Goal: Information Seeking & Learning: Learn about a topic

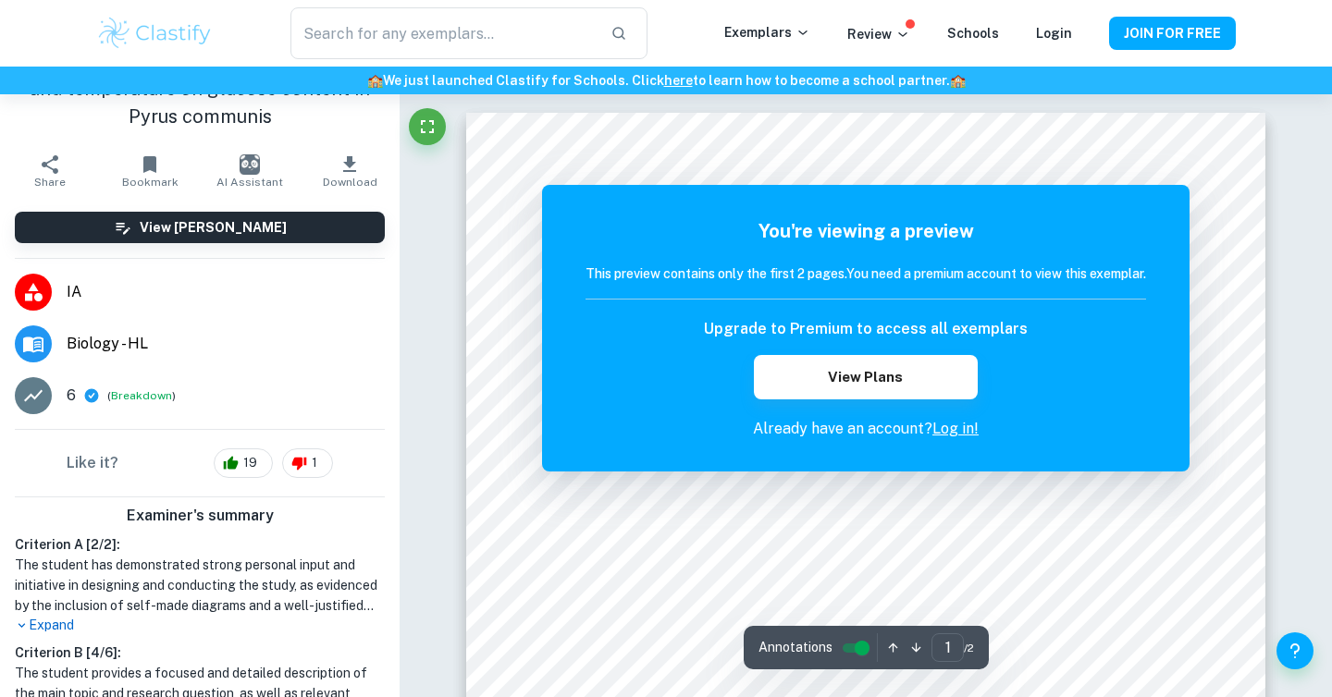
click at [954, 431] on link "Log in!" at bounding box center [955, 429] width 46 height 18
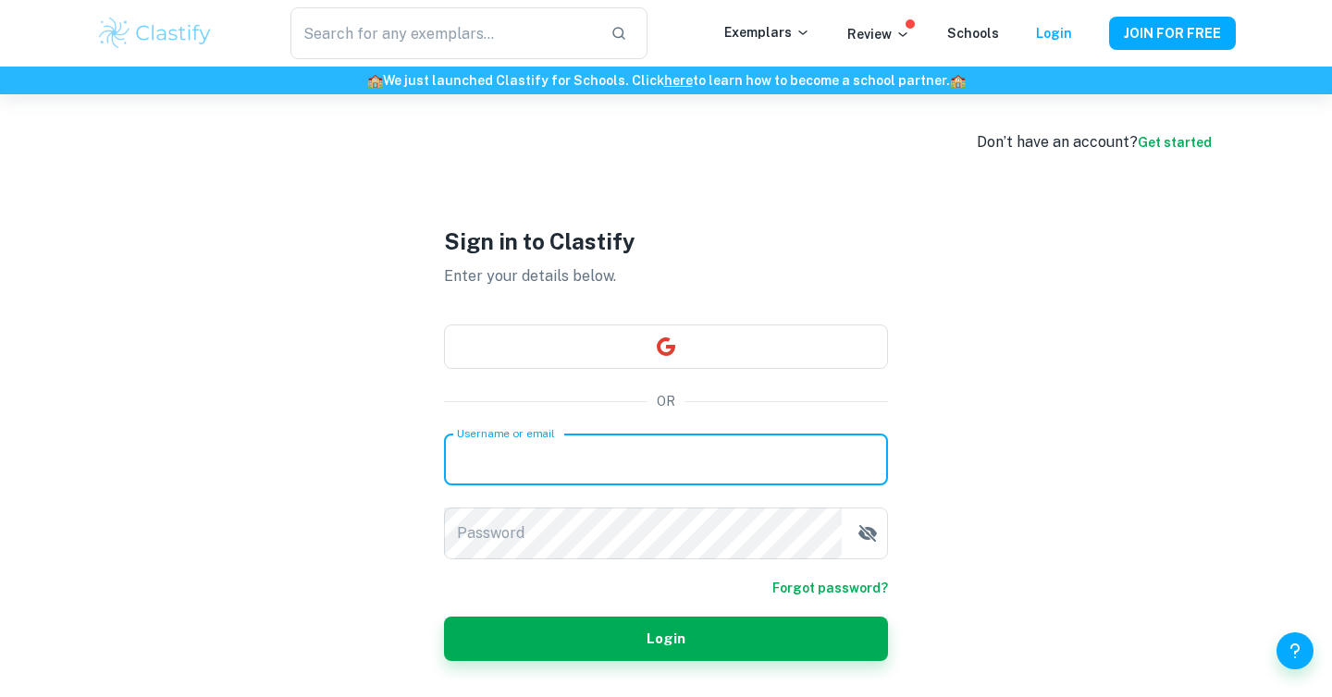
click at [653, 473] on input "Username or email" at bounding box center [666, 460] width 444 height 52
type input "rachana.hayes@gmail.com"
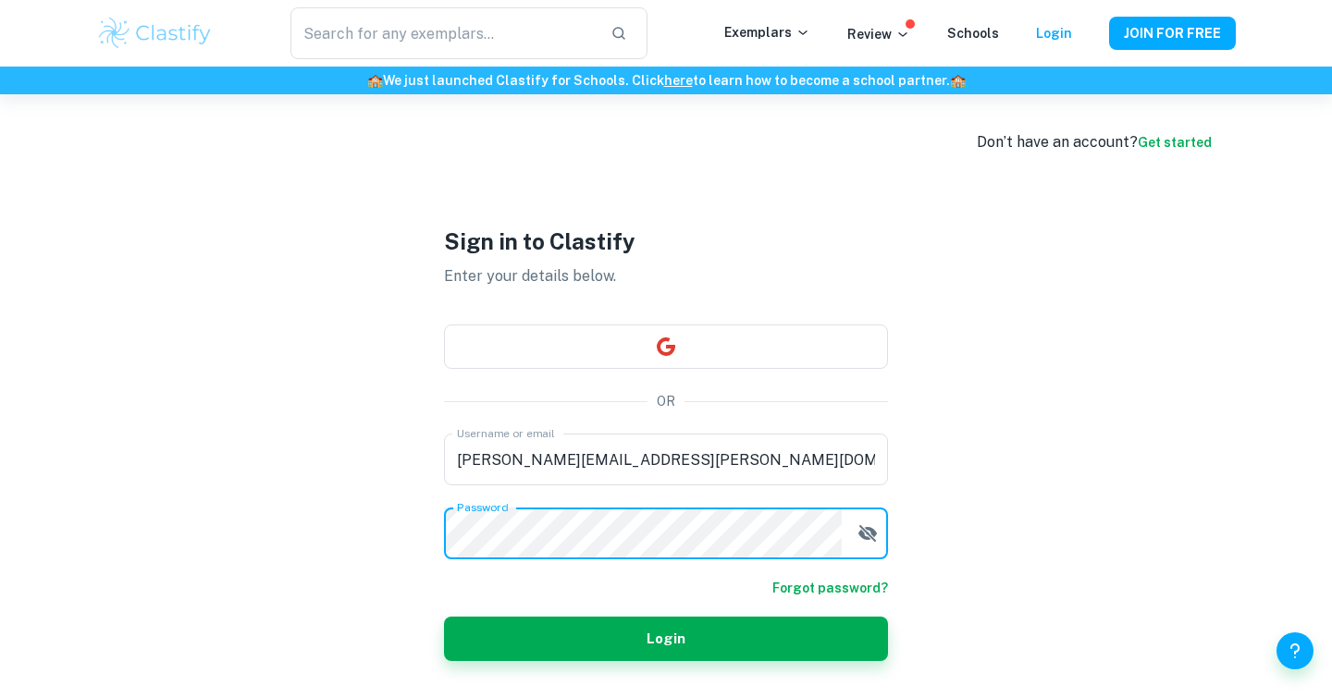
click at [444, 617] on button "Login" at bounding box center [666, 639] width 444 height 44
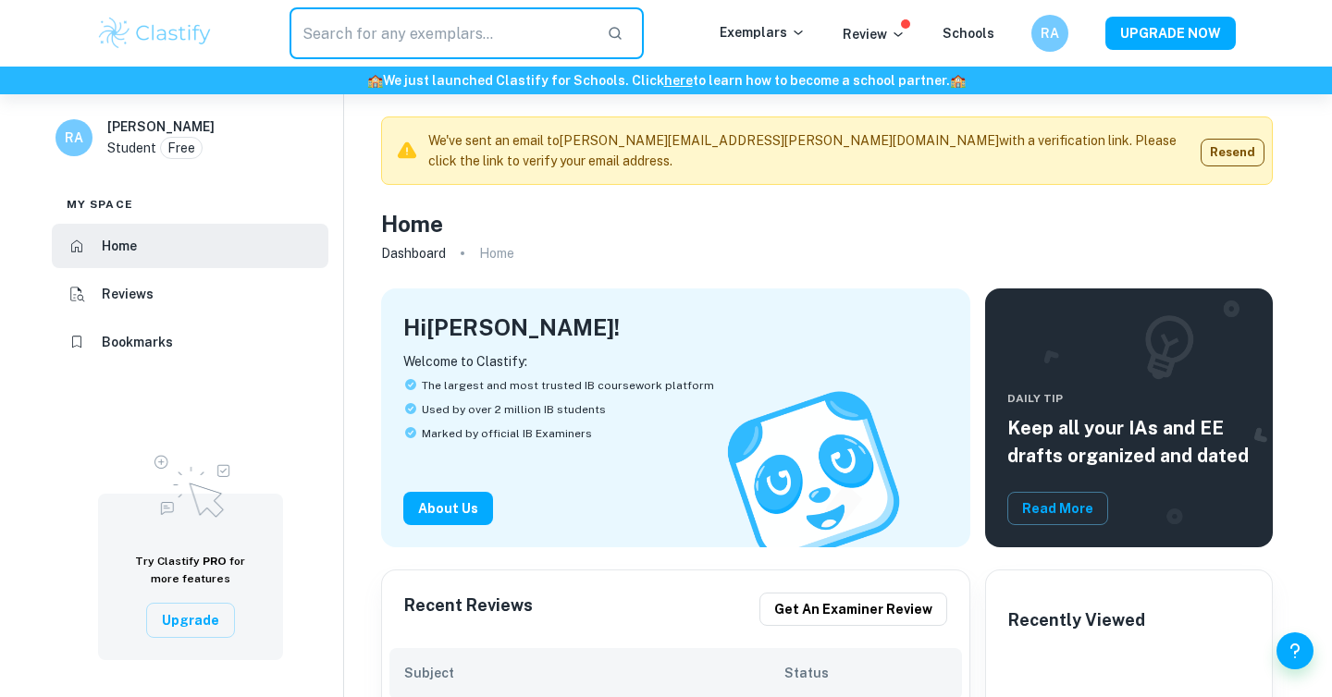
click at [432, 36] on input "text" at bounding box center [440, 33] width 302 height 52
type input "ethylene"
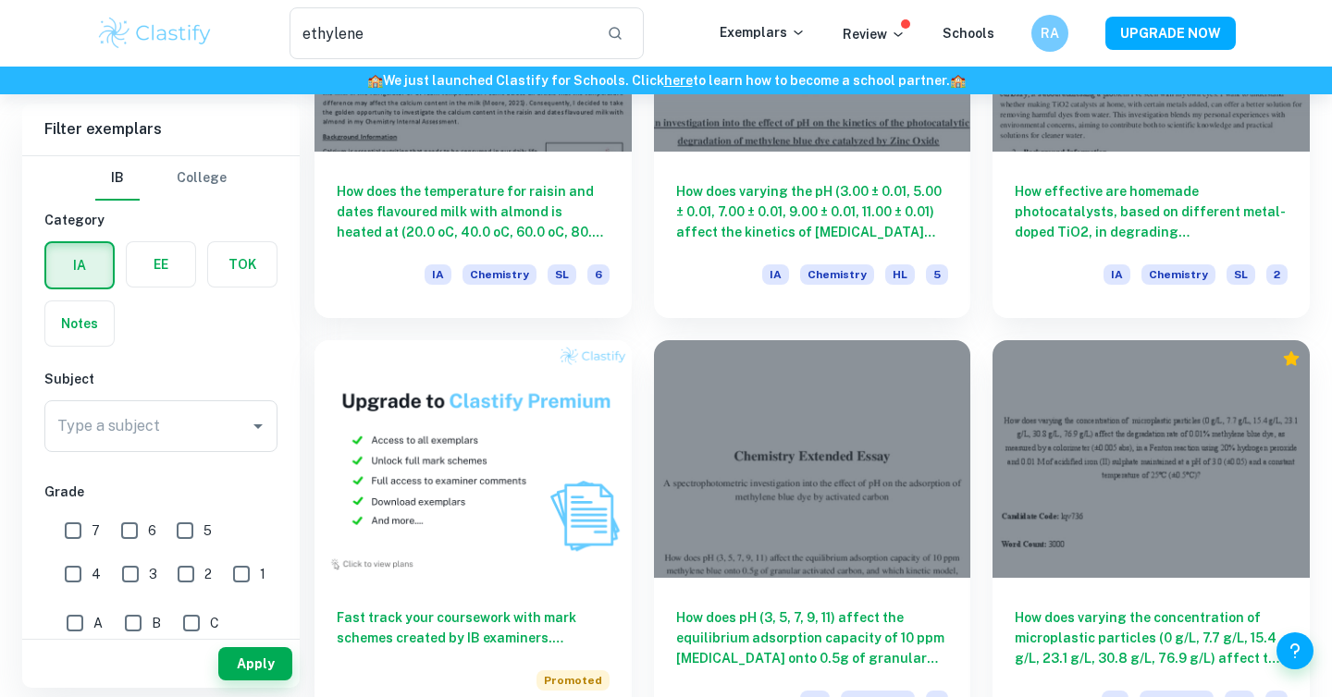
scroll to position [761, 0]
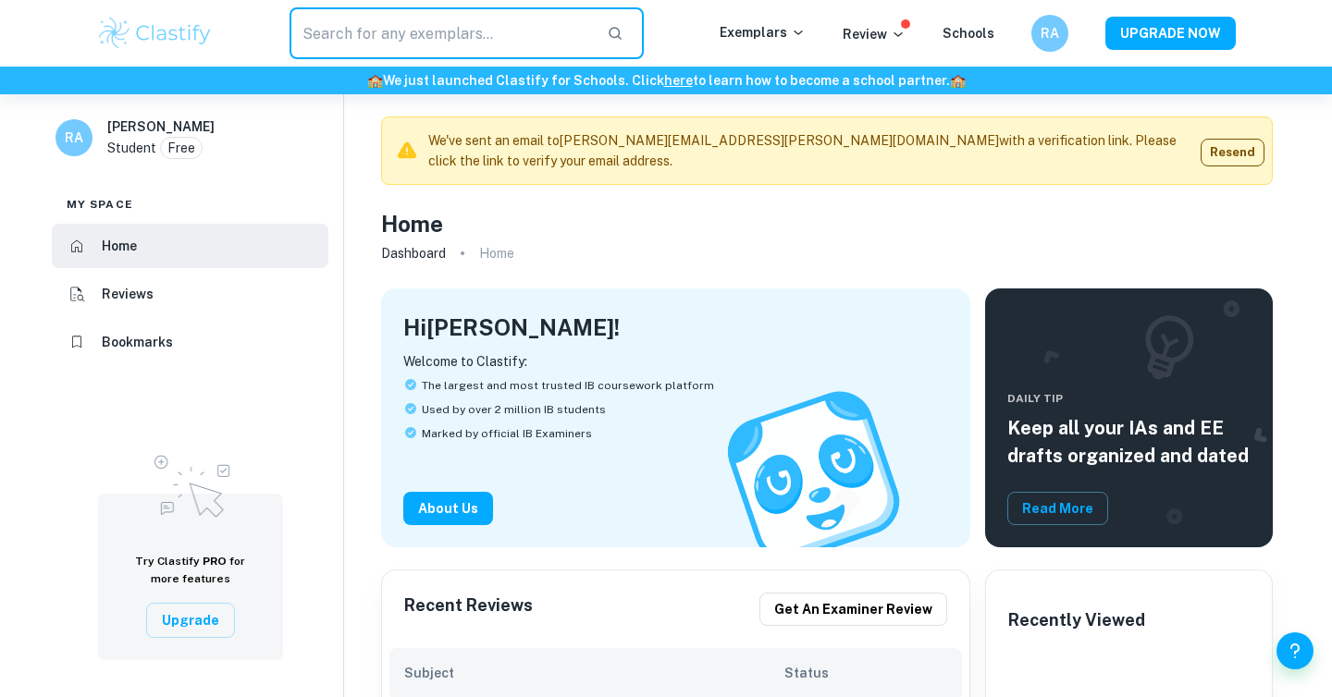
click at [547, 46] on input "text" at bounding box center [440, 33] width 302 height 52
paste input "A study on the effect of ripening duration and temperature on glucose content i…"
type input "A study on the effect of ripening duration and temperature on glucose content i…"
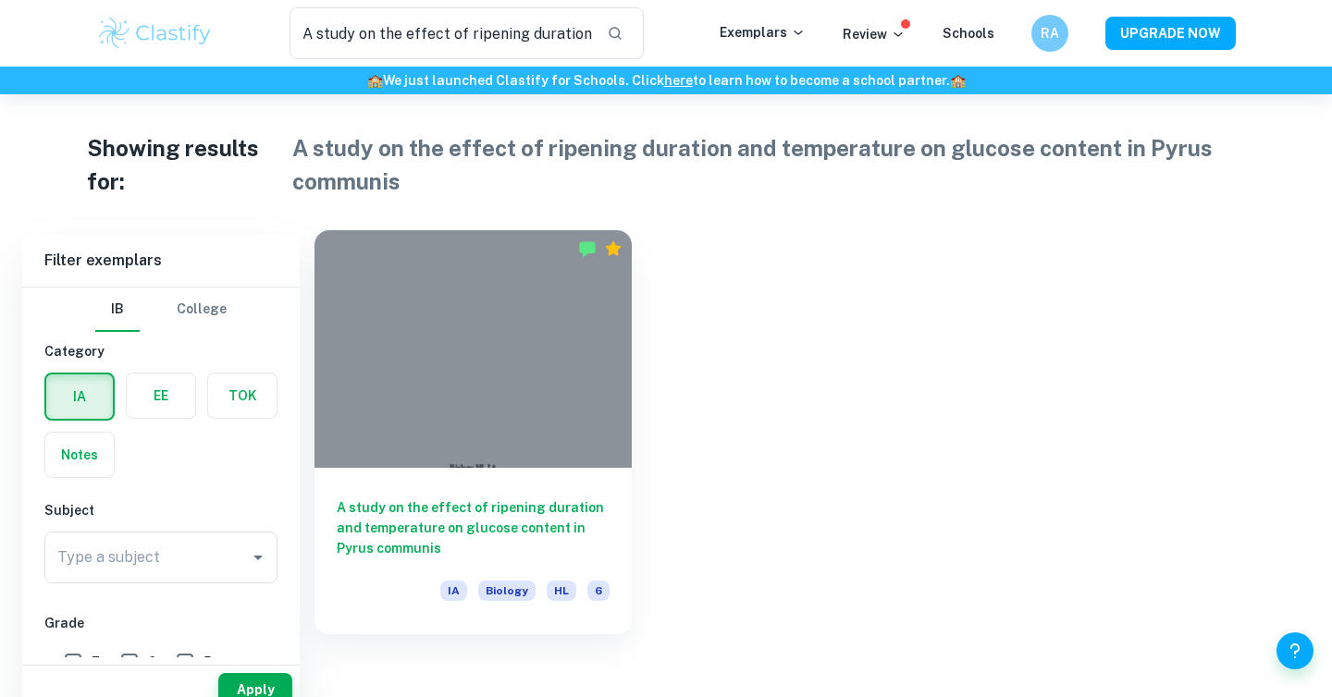
click at [441, 418] on div at bounding box center [472, 349] width 317 height 238
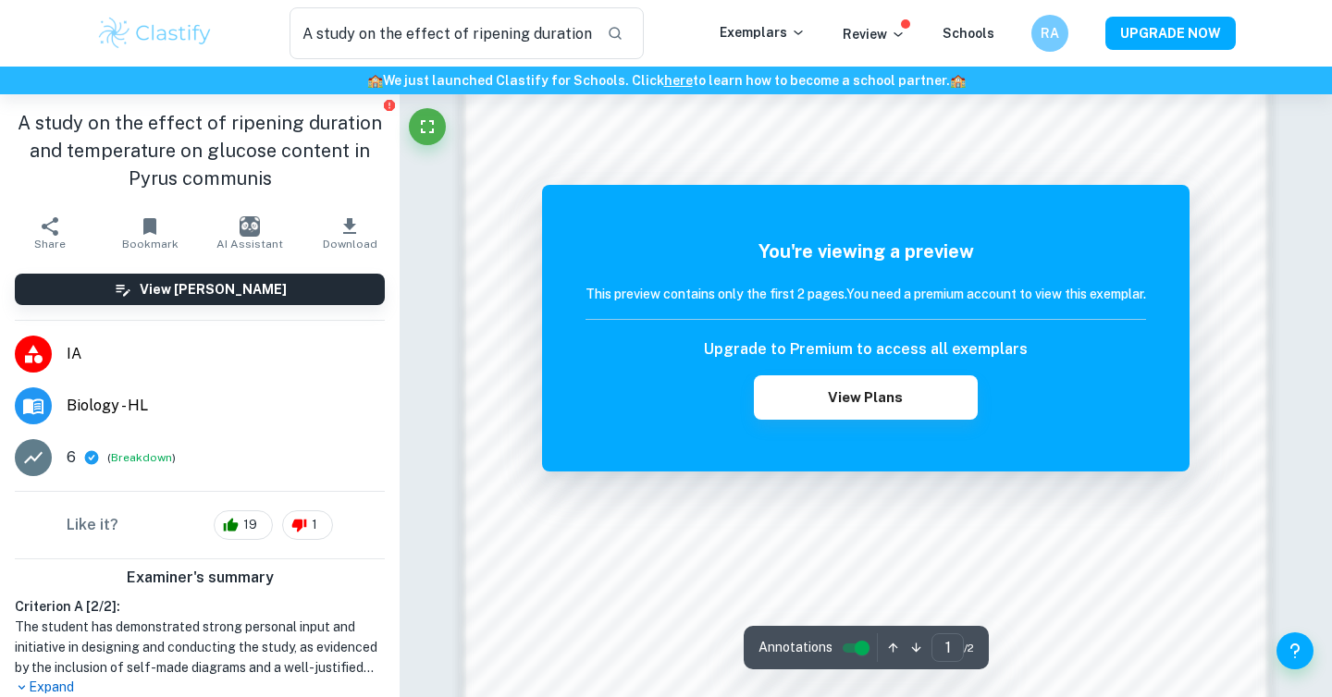
scroll to position [1433, 0]
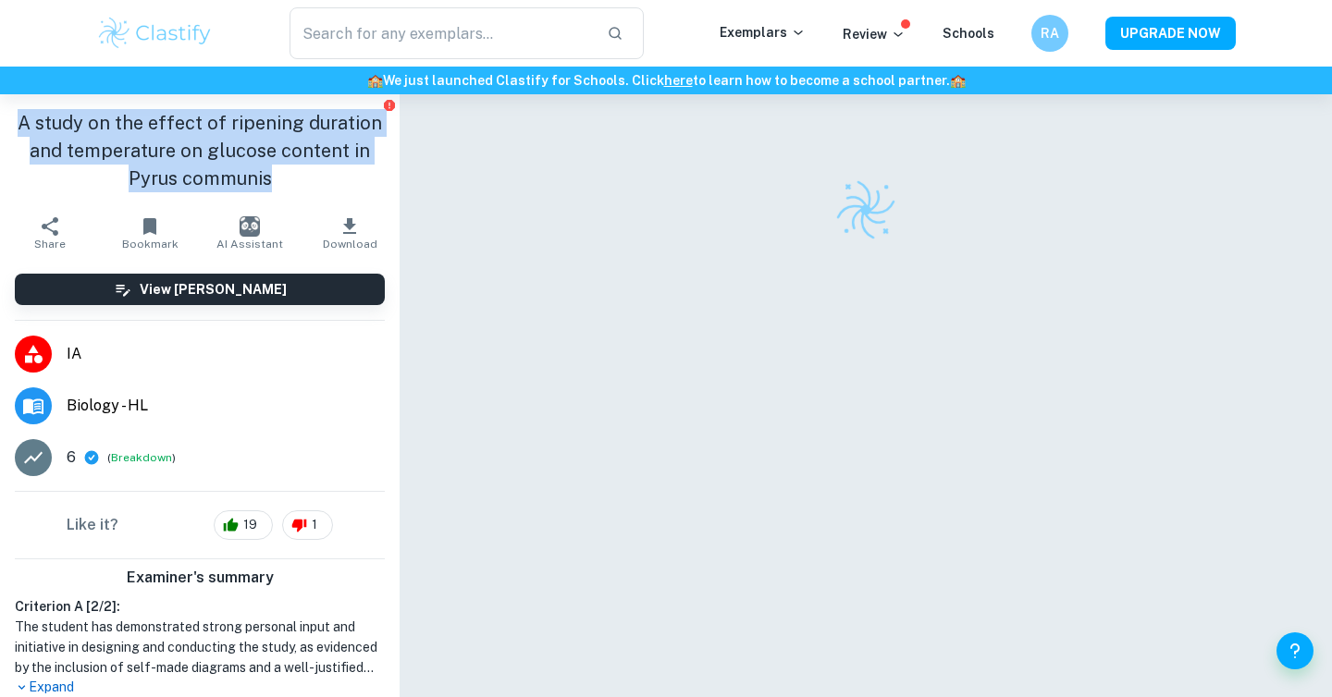
drag, startPoint x: 23, startPoint y: 115, endPoint x: 295, endPoint y: 179, distance: 279.5
click at [295, 179] on h1 "A study on the effect of ripening duration and temperature on glucose content i…" at bounding box center [200, 150] width 370 height 83
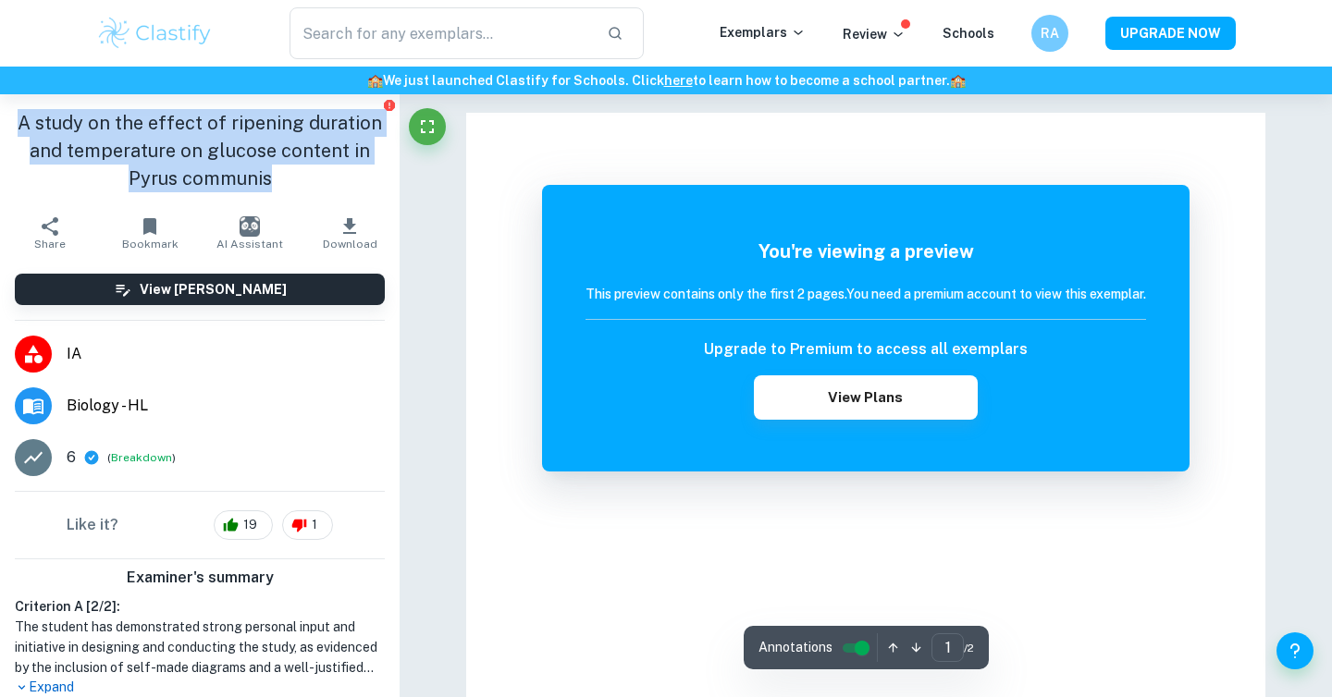
copy h1 "A study on the effect of ripening duration and temperature on glucose content i…"
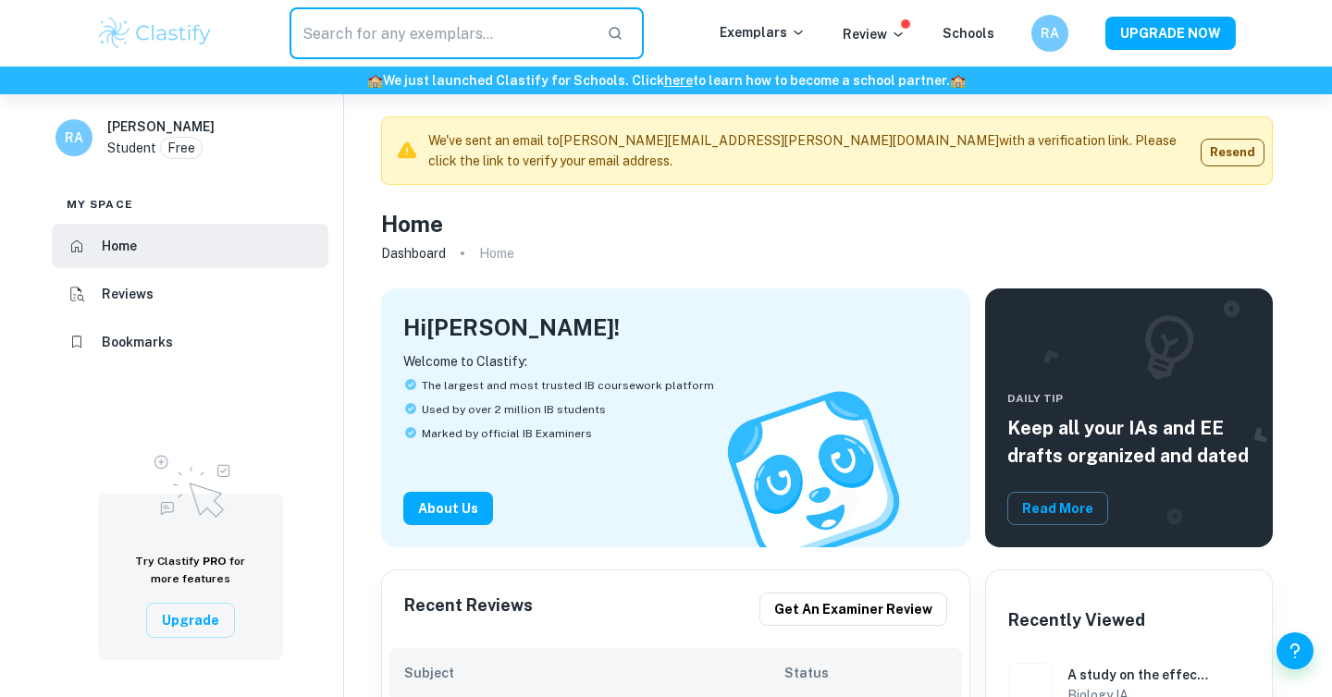
click at [394, 19] on input "text" at bounding box center [440, 33] width 302 height 52
type input "ethylene"
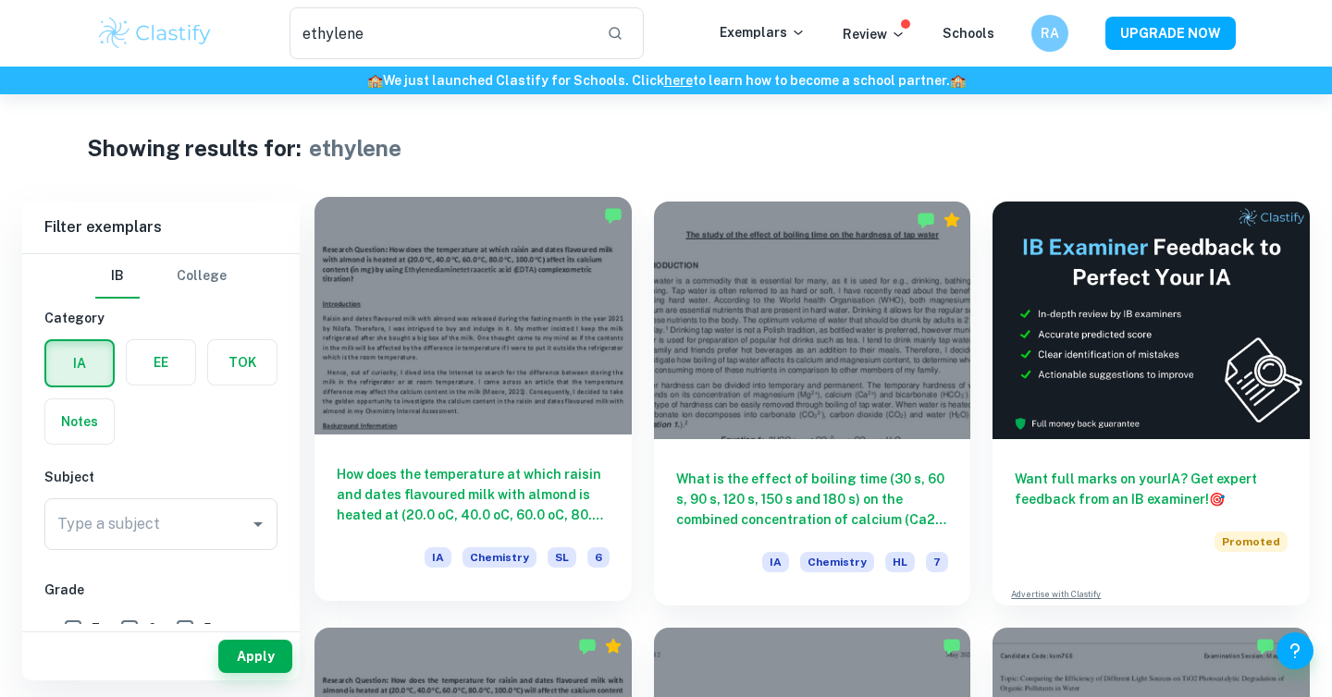
click at [498, 367] on div at bounding box center [472, 316] width 317 height 238
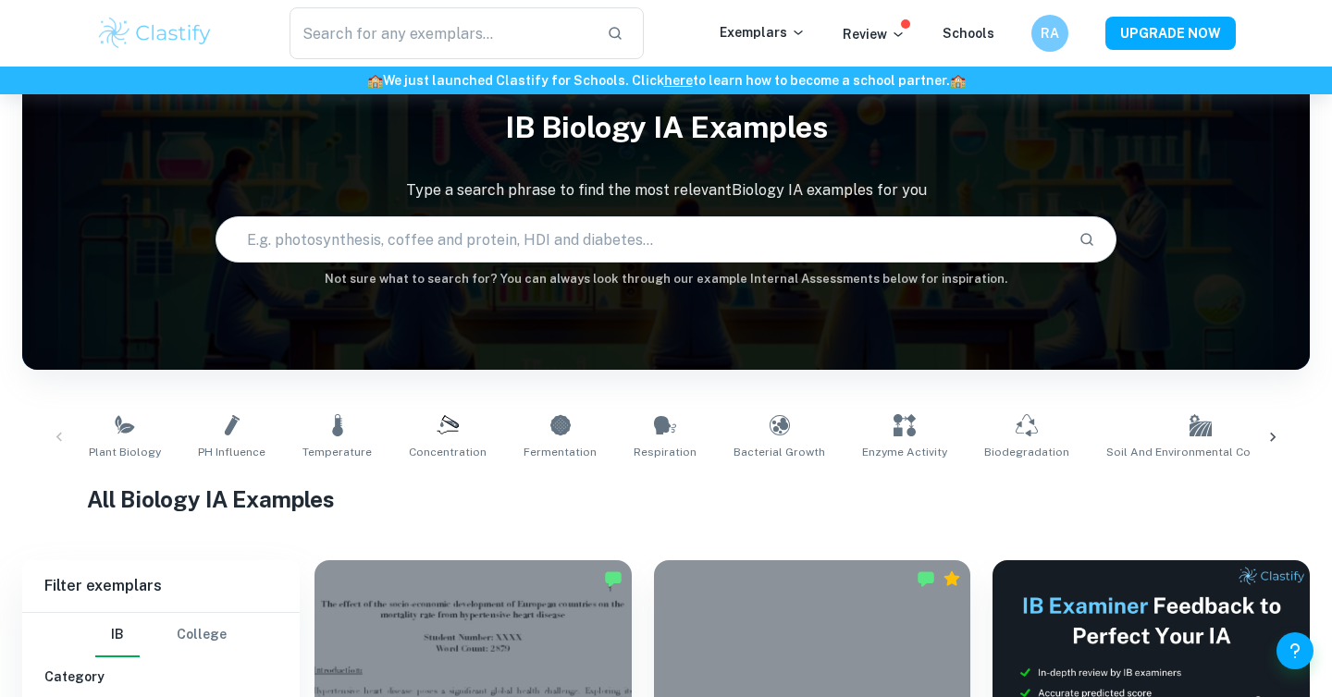
scroll to position [68, 0]
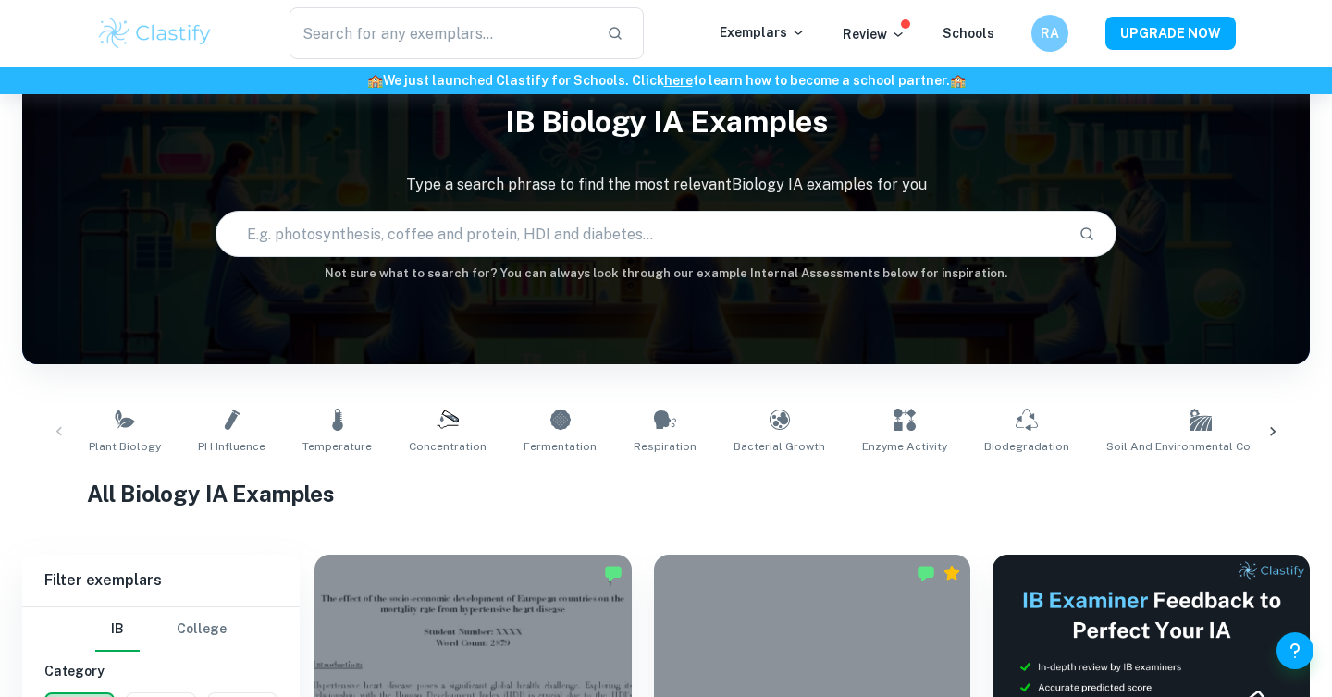
click at [277, 238] on input "text" at bounding box center [639, 234] width 847 height 52
type input "photosynthesis"
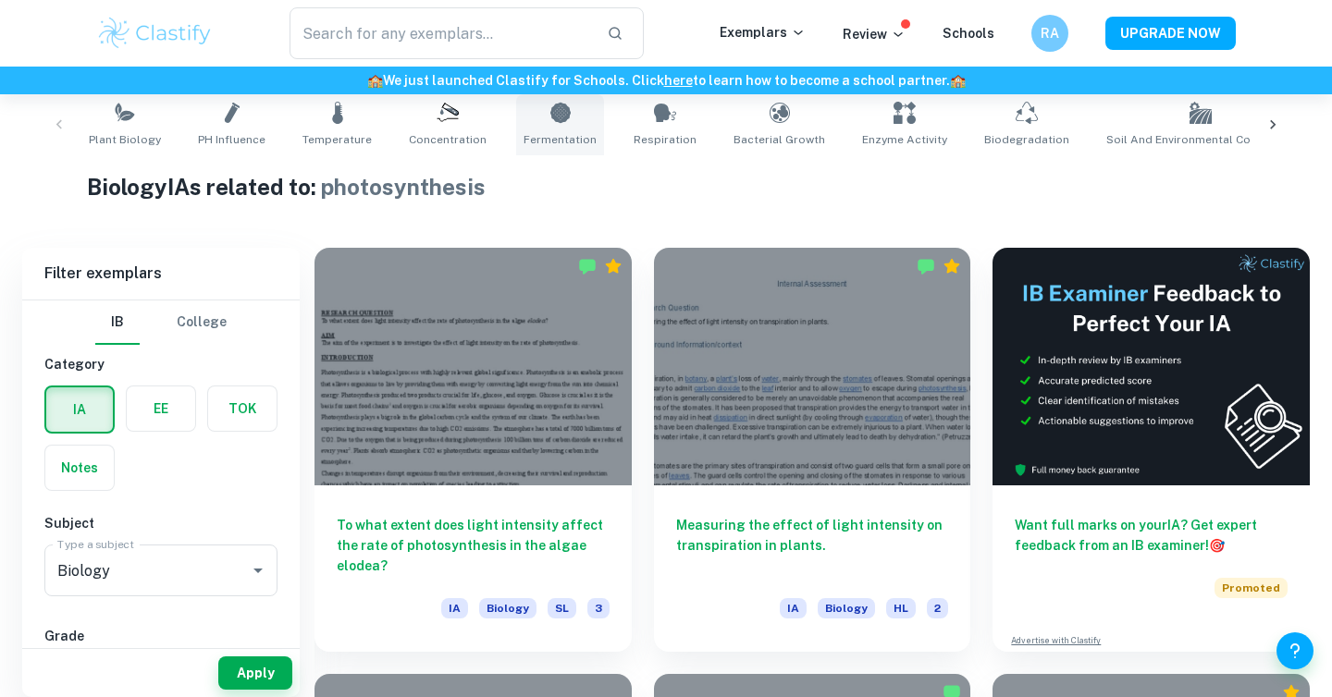
scroll to position [385, 0]
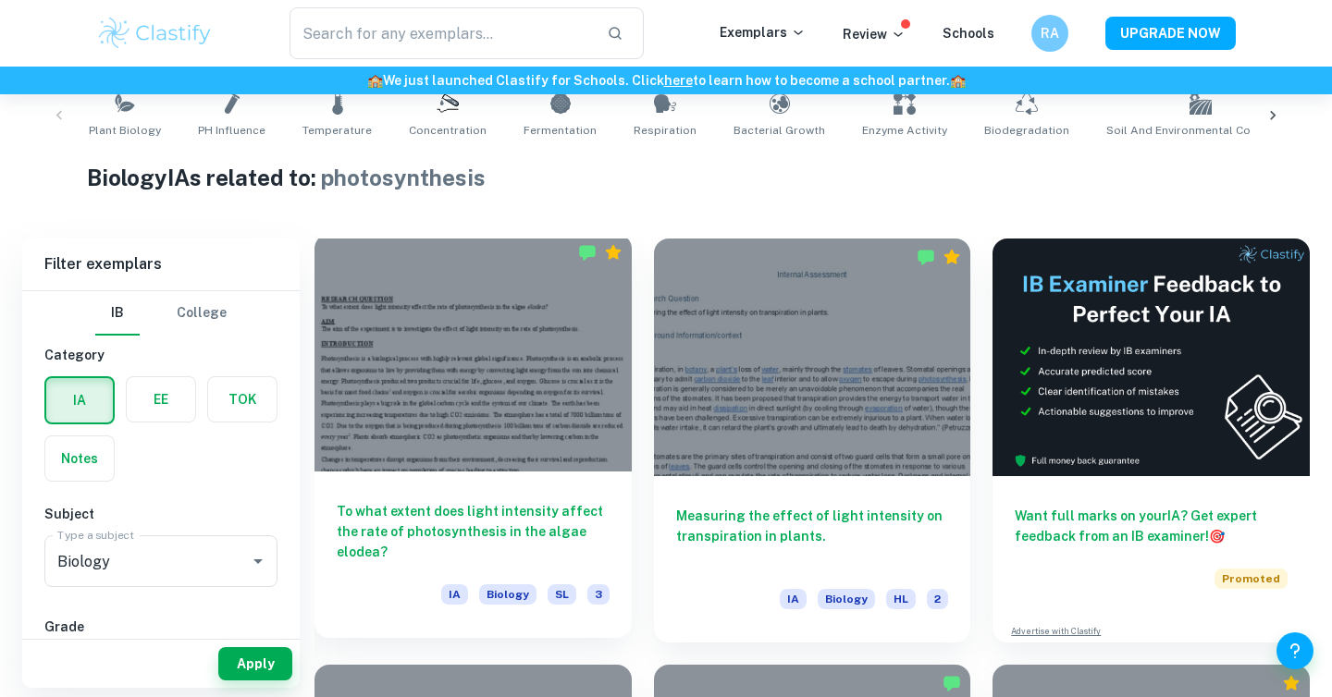
click at [480, 376] on div at bounding box center [472, 353] width 317 height 238
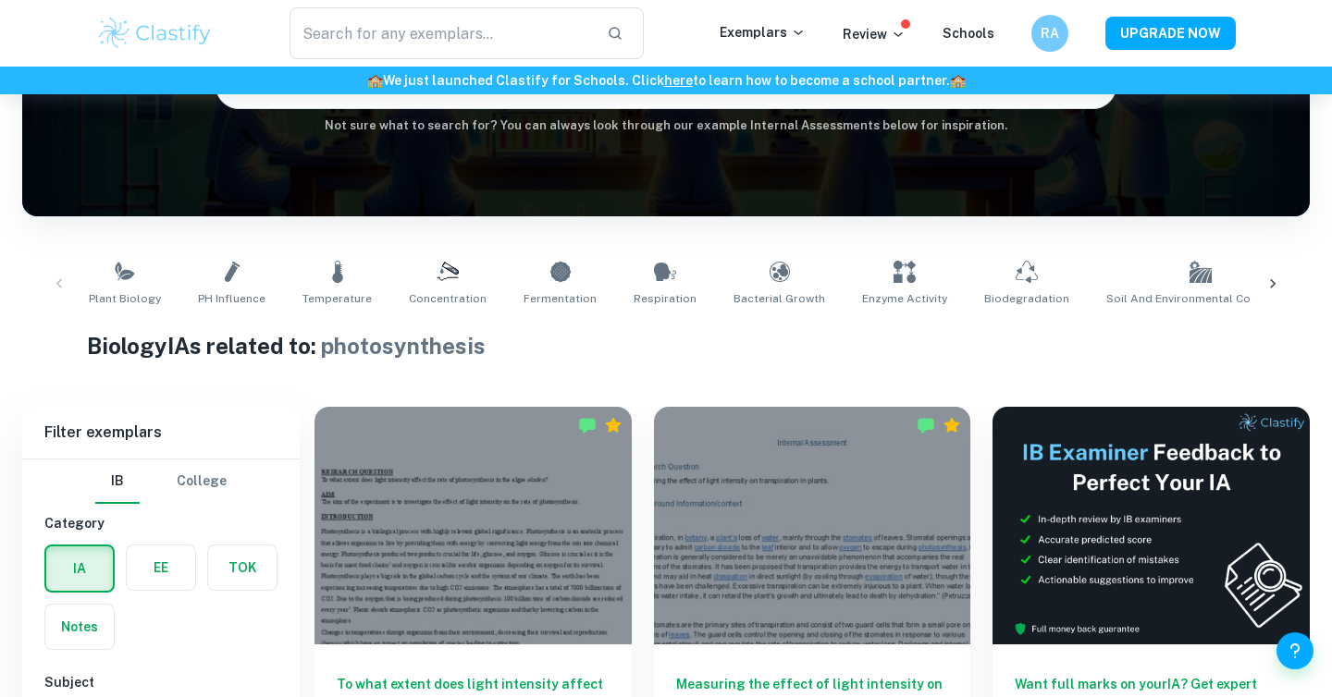
scroll to position [447, 0]
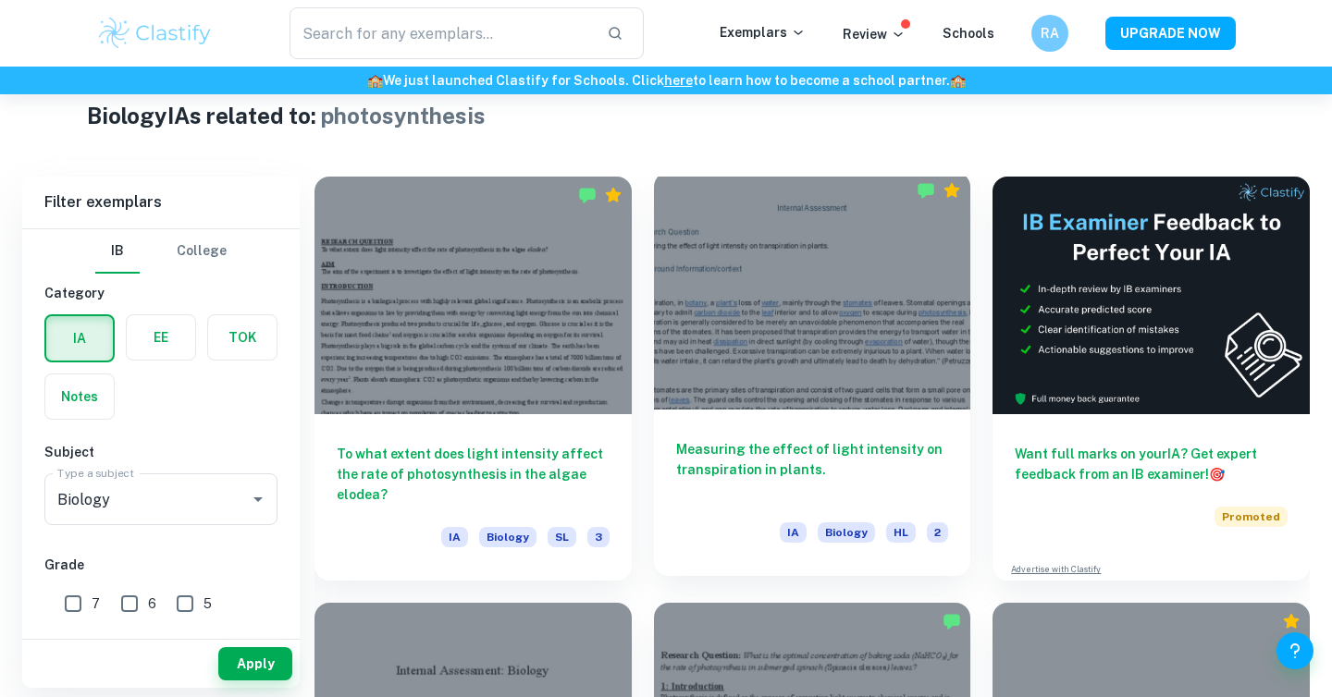
click at [777, 327] on div at bounding box center [812, 291] width 317 height 238
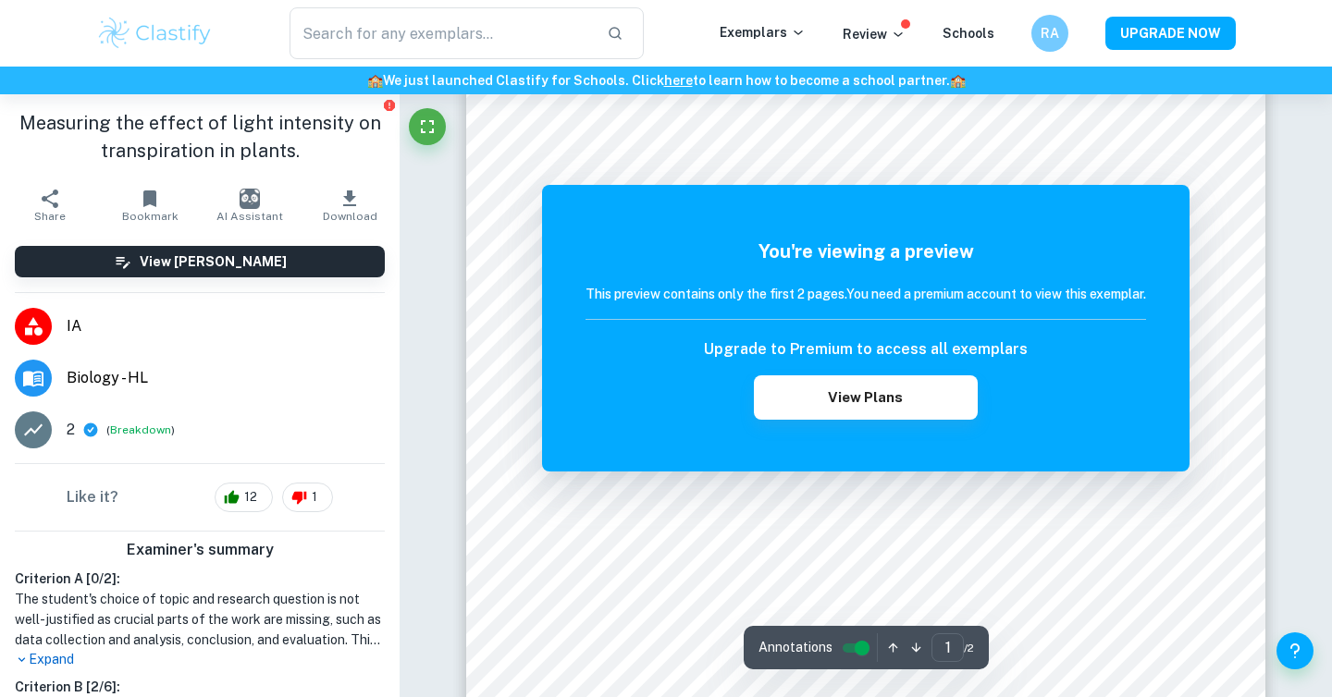
scroll to position [444, 0]
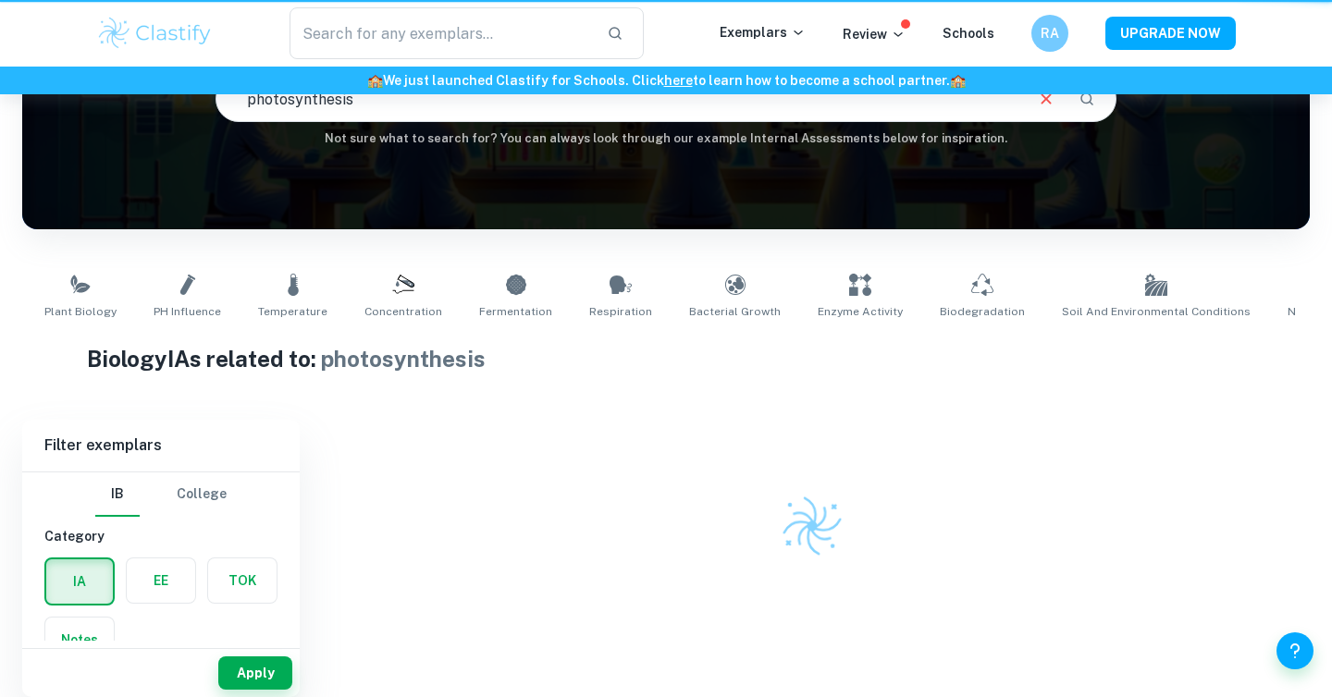
scroll to position [203, 0]
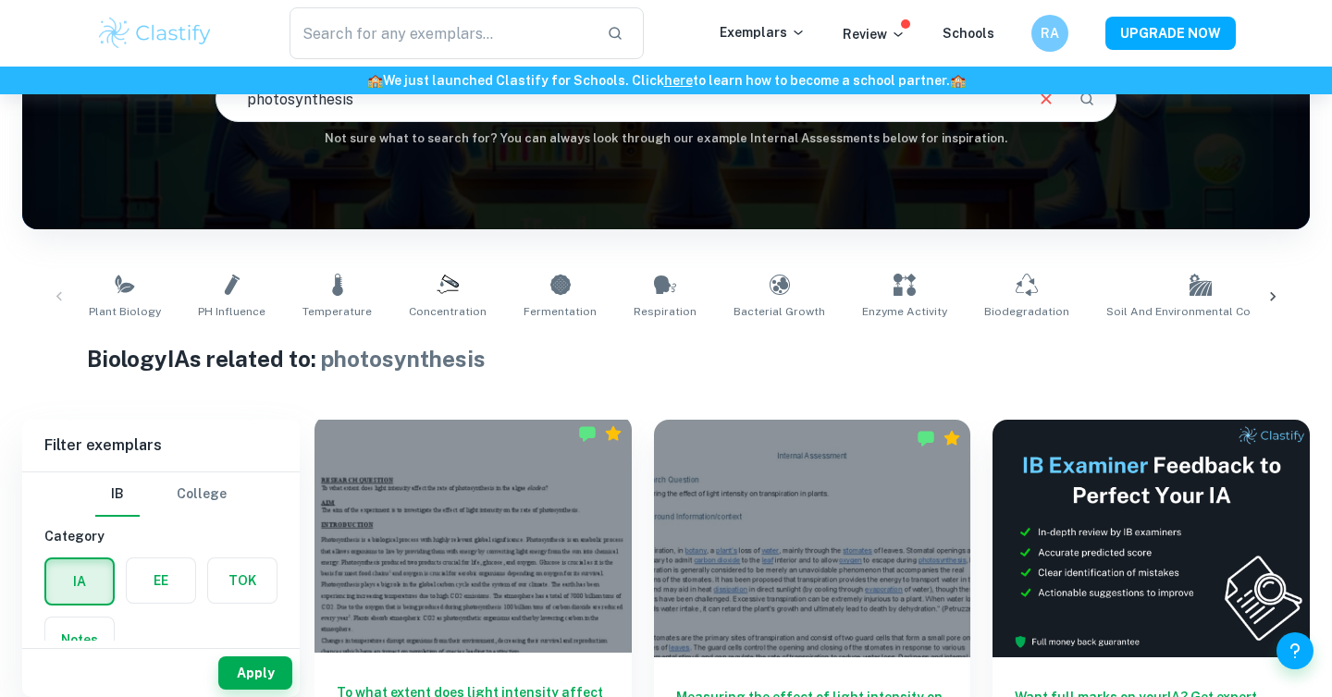
click at [522, 527] on div at bounding box center [472, 534] width 317 height 238
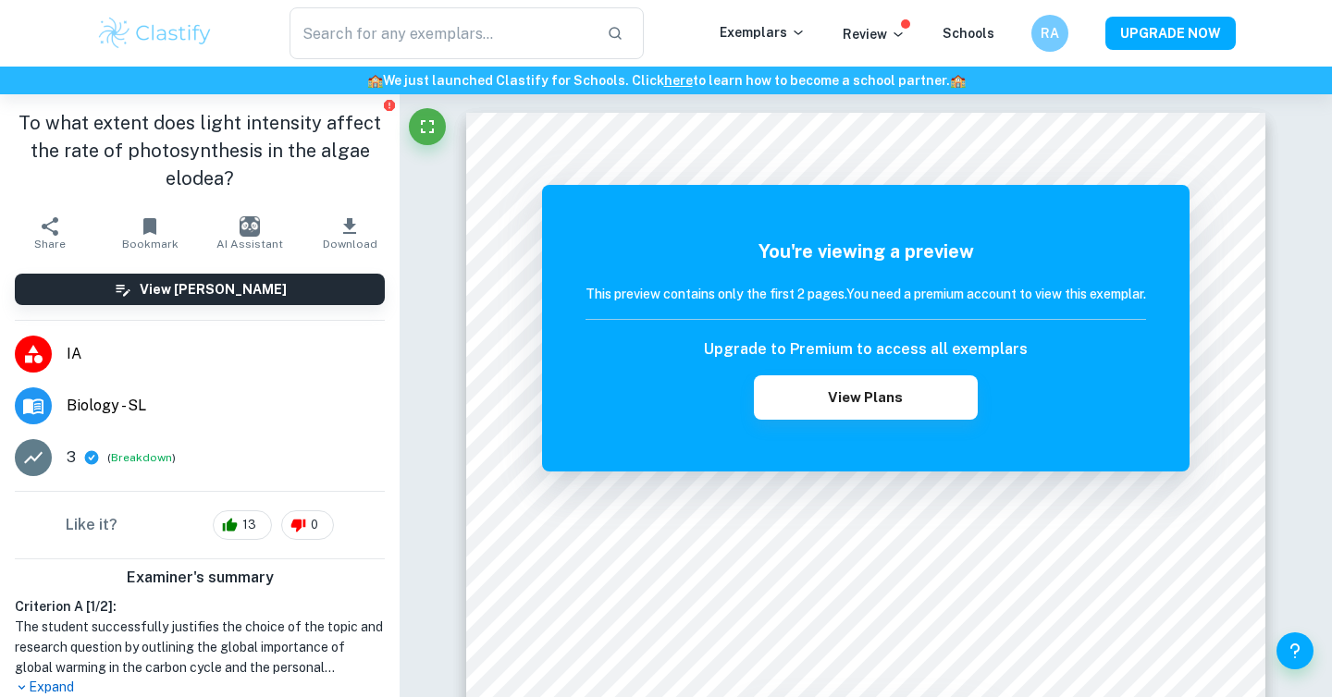
click at [66, 459] on li "3 ( Breakdown )" at bounding box center [200, 458] width 400 height 52
click at [41, 458] on icon at bounding box center [33, 458] width 22 height 22
click at [146, 458] on button "Breakdown" at bounding box center [141, 457] width 61 height 17
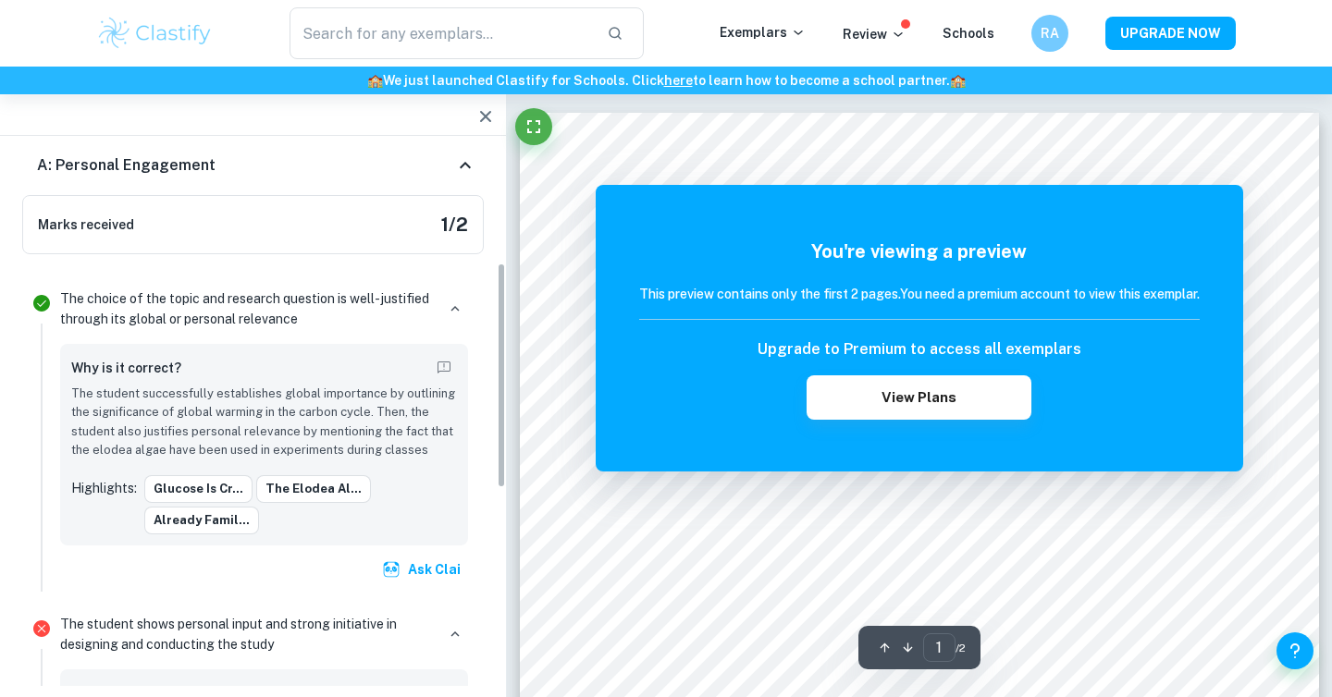
scroll to position [279, 0]
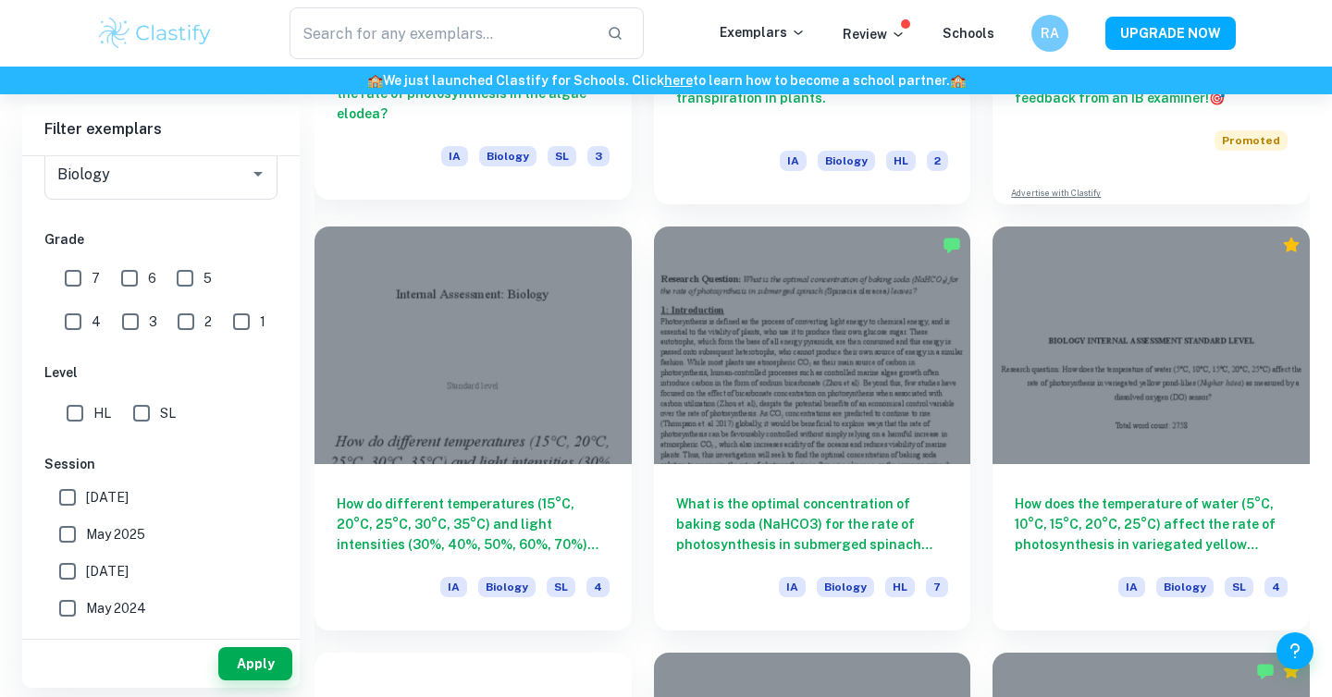
scroll to position [825, 0]
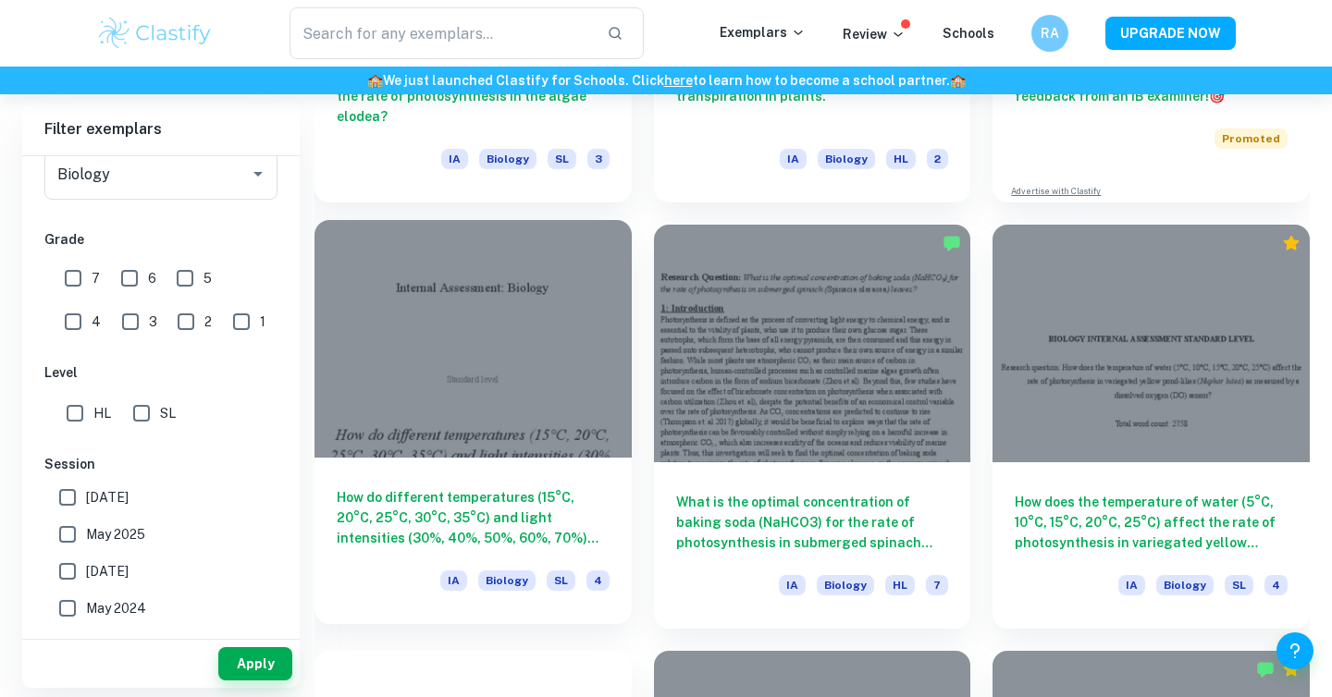
click at [414, 378] on div at bounding box center [472, 339] width 317 height 238
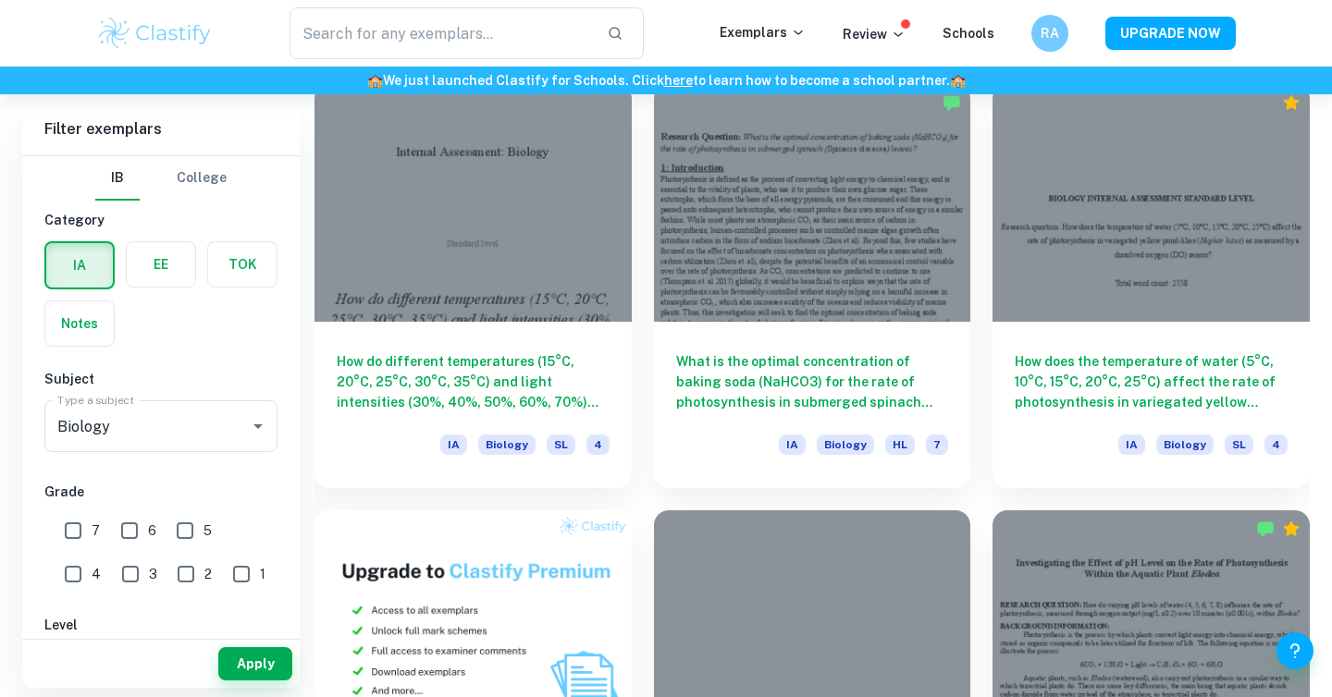
scroll to position [963, 0]
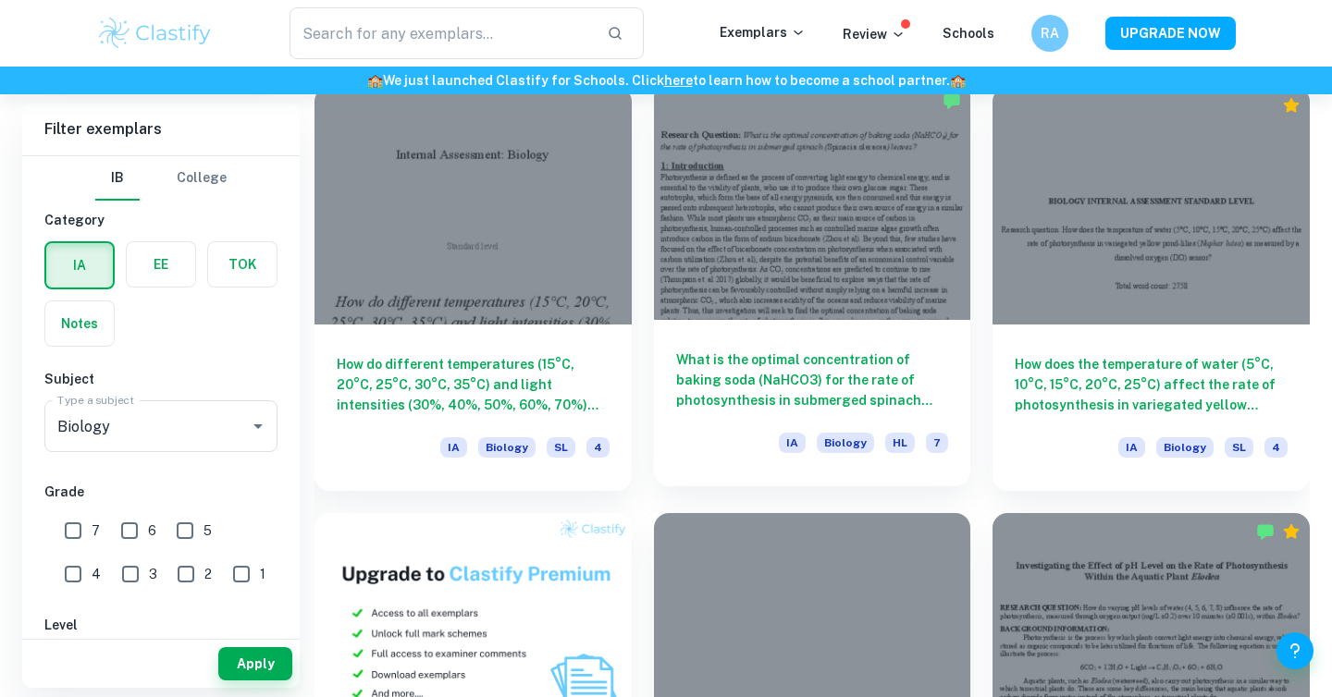
click at [775, 272] on div at bounding box center [812, 201] width 317 height 238
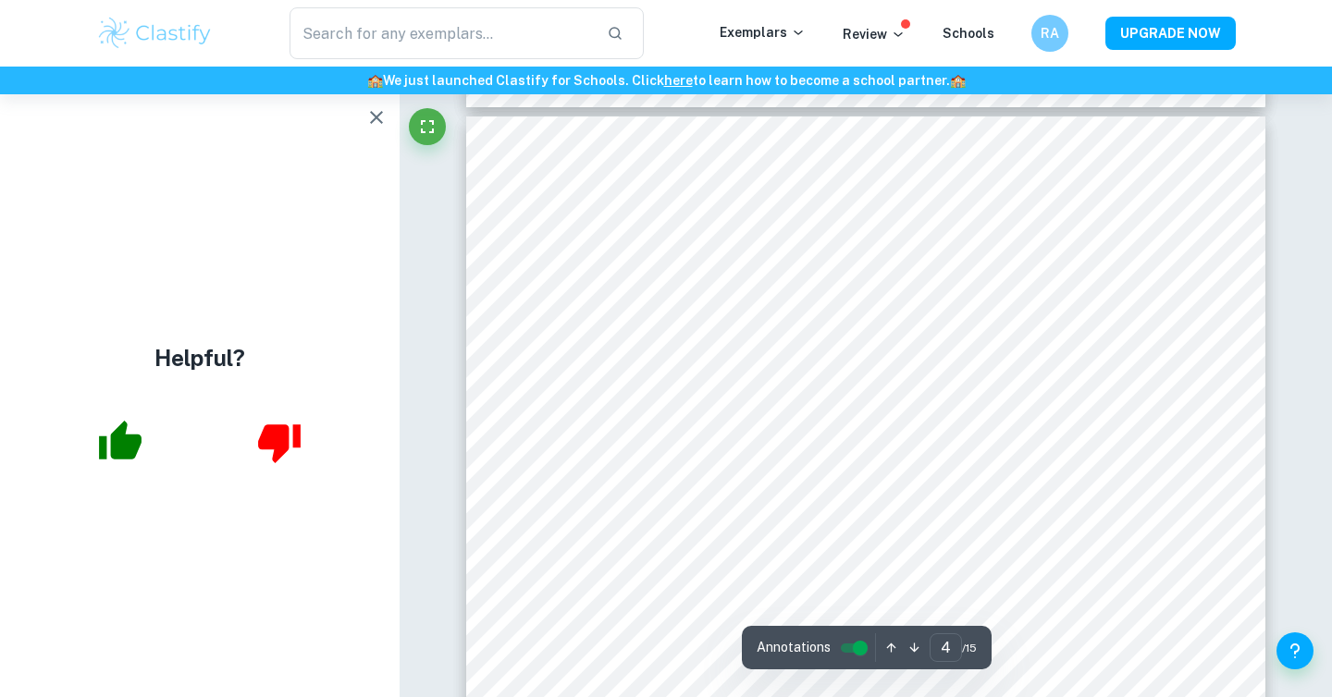
scroll to position [3388, 0]
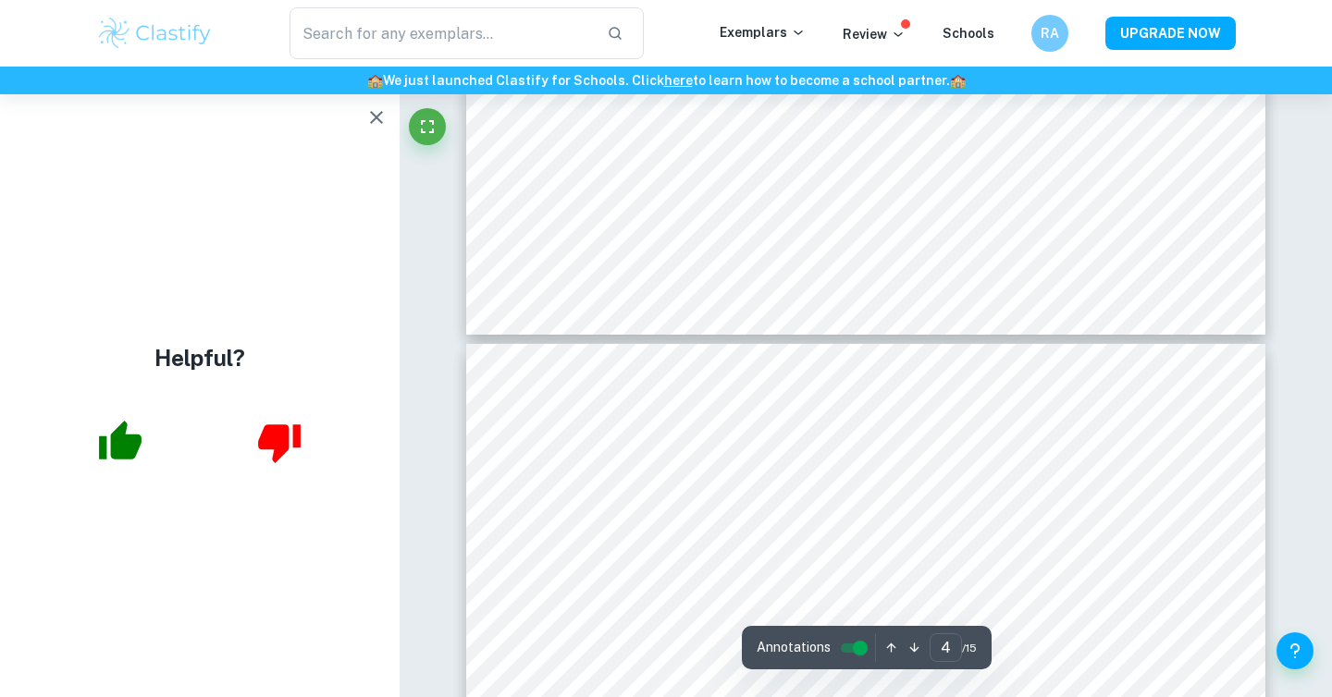
type input "5"
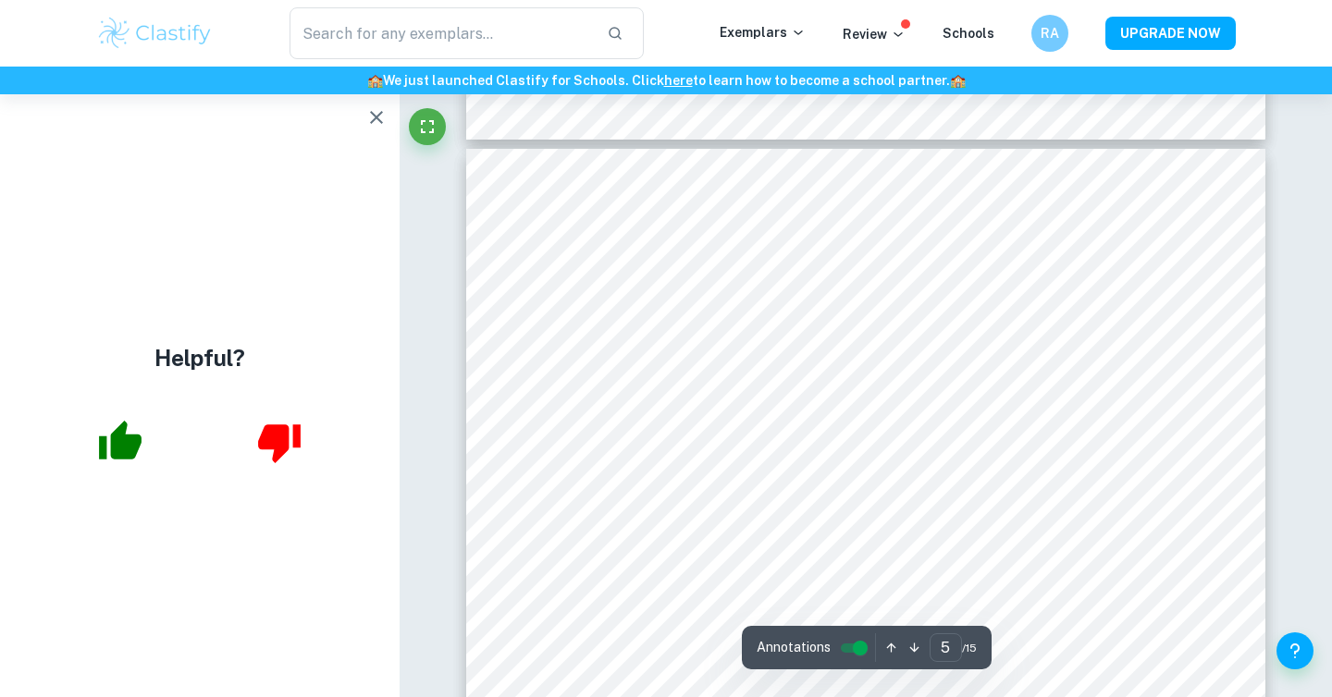
scroll to position [4397, 0]
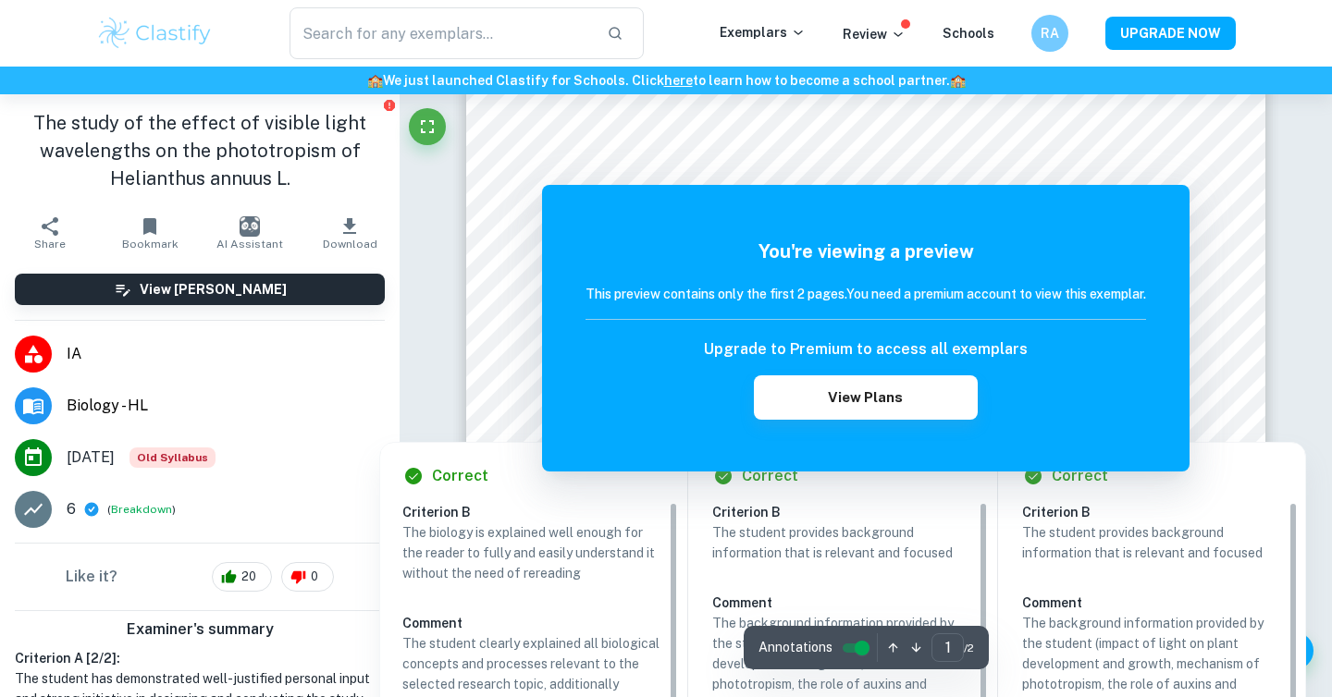
scroll to position [438, 0]
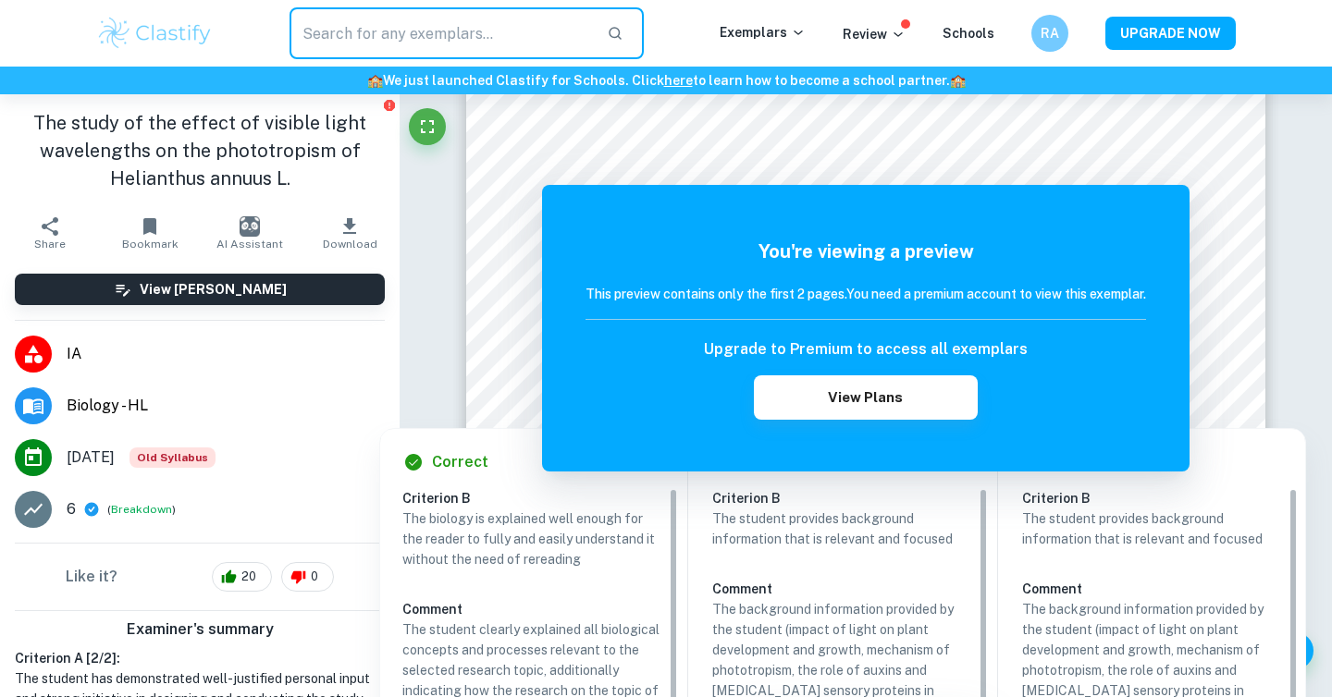
click at [402, 53] on input "text" at bounding box center [440, 33] width 302 height 52
type input "auxin"
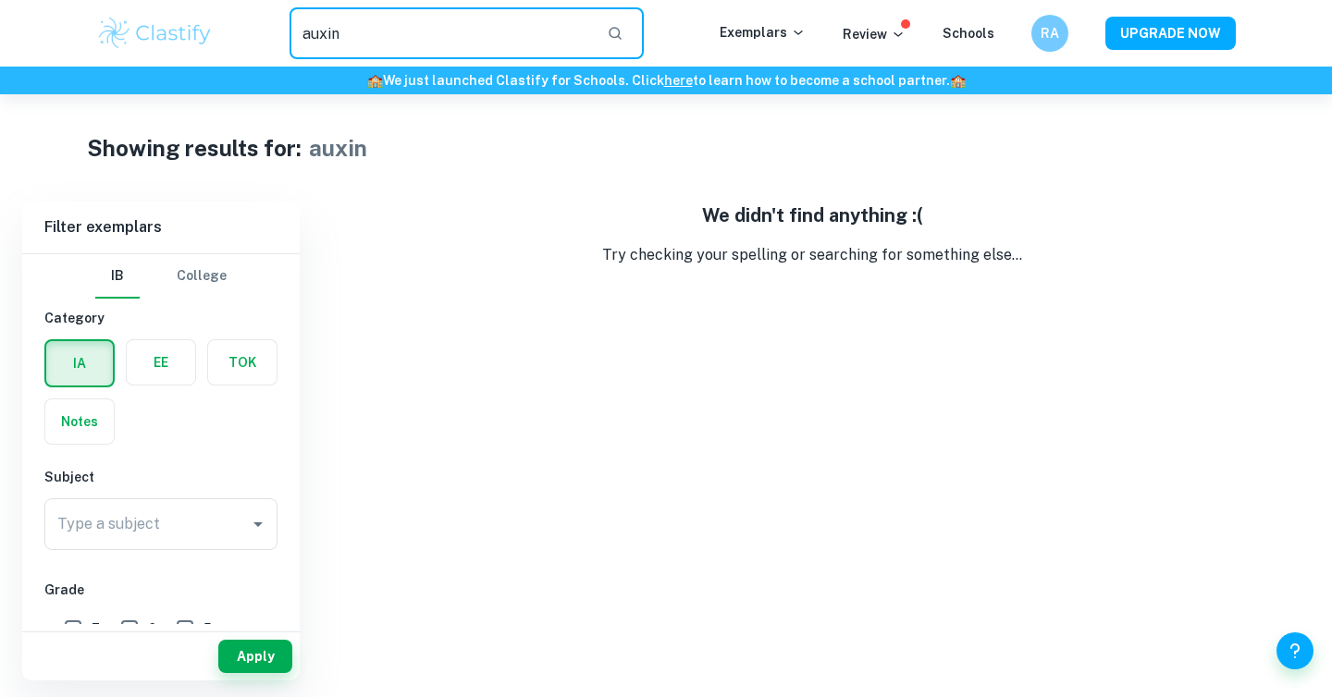
drag, startPoint x: 366, startPoint y: 38, endPoint x: 293, endPoint y: 43, distance: 73.2
click at [288, 43] on div "auxin ​" at bounding box center [467, 33] width 506 height 52
click at [226, 32] on div "auxin ​" at bounding box center [467, 33] width 506 height 52
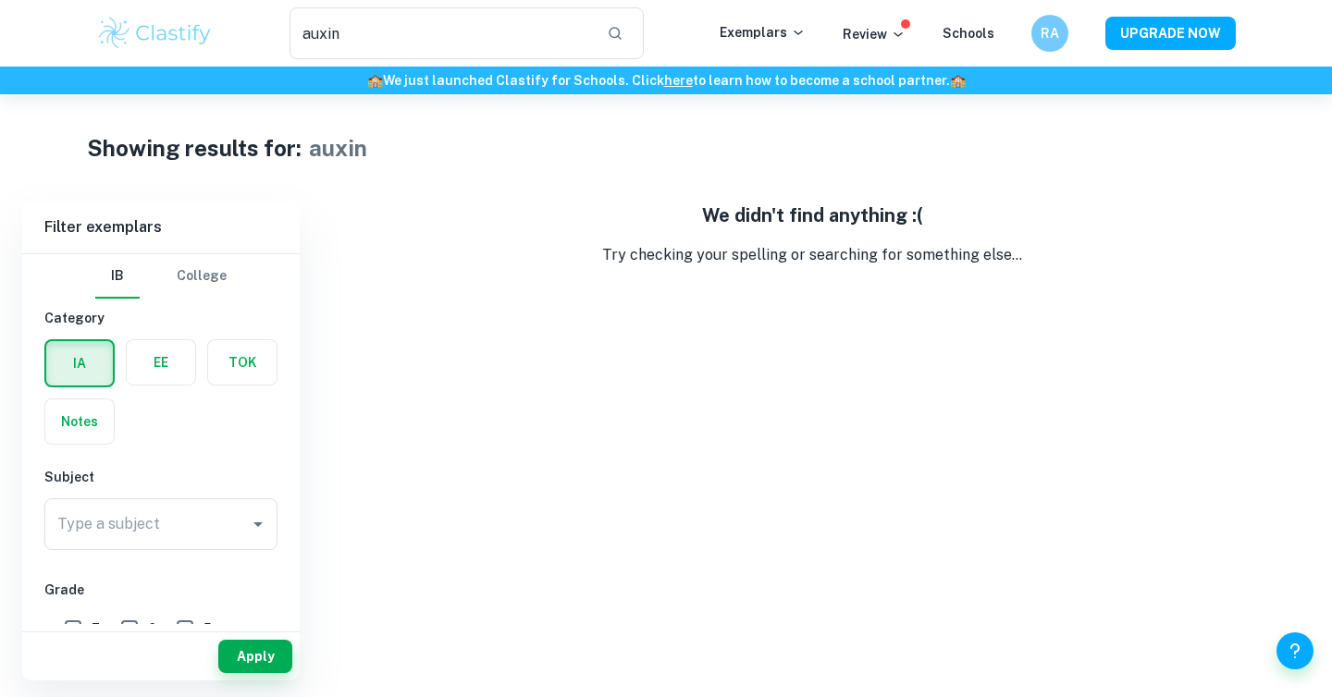
click at [187, 33] on img at bounding box center [154, 33] width 117 height 37
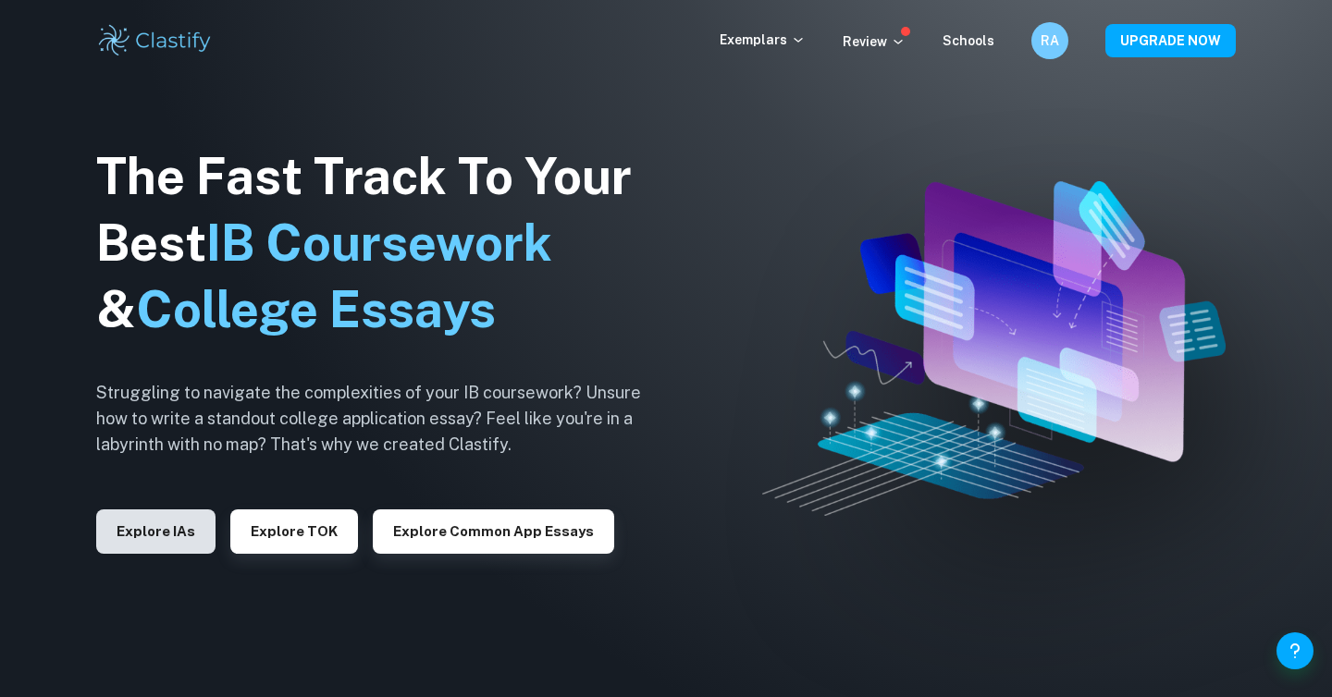
click at [178, 541] on button "Explore IAs" at bounding box center [155, 532] width 119 height 44
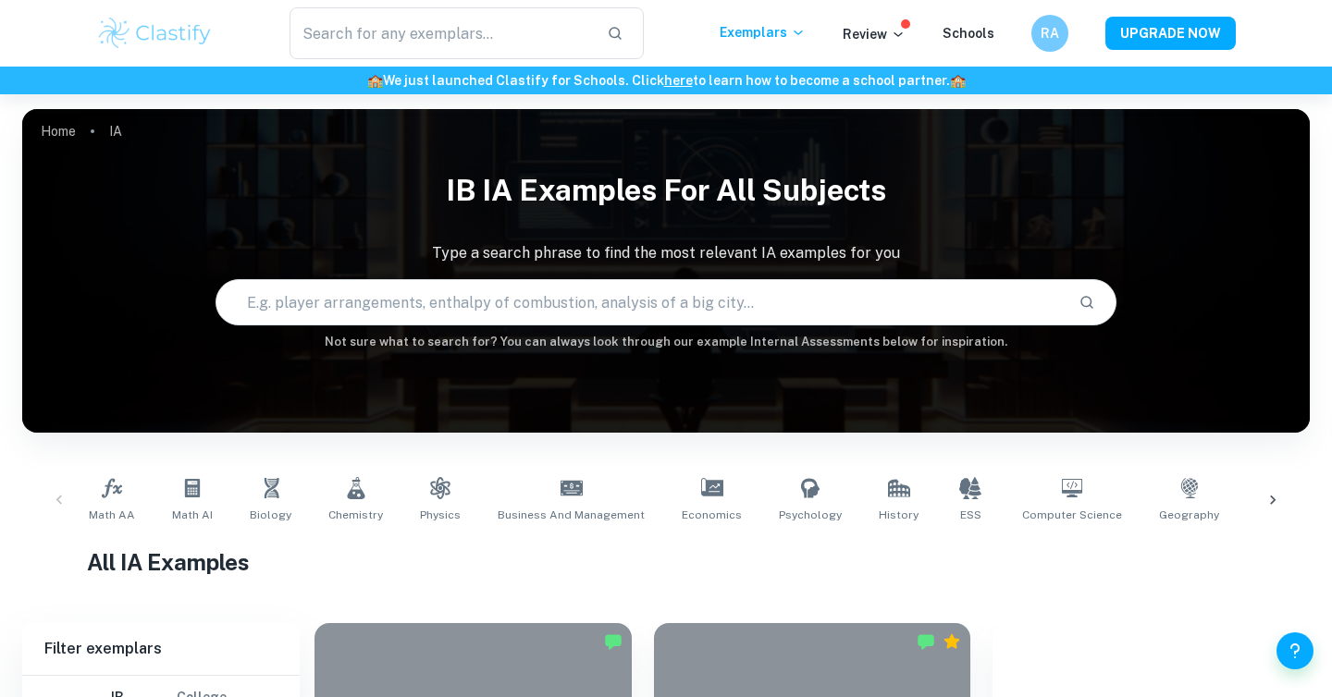
click at [333, 287] on input "text" at bounding box center [639, 303] width 847 height 52
type input "auxin"
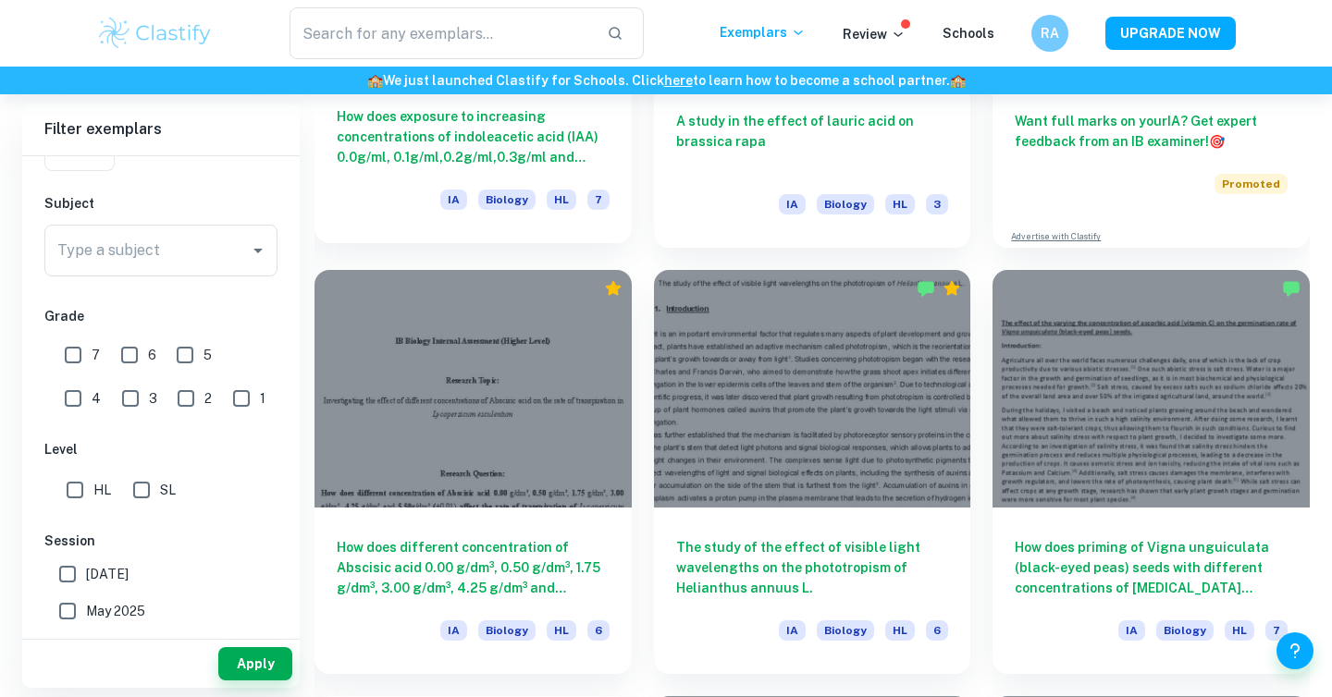
scroll to position [782, 0]
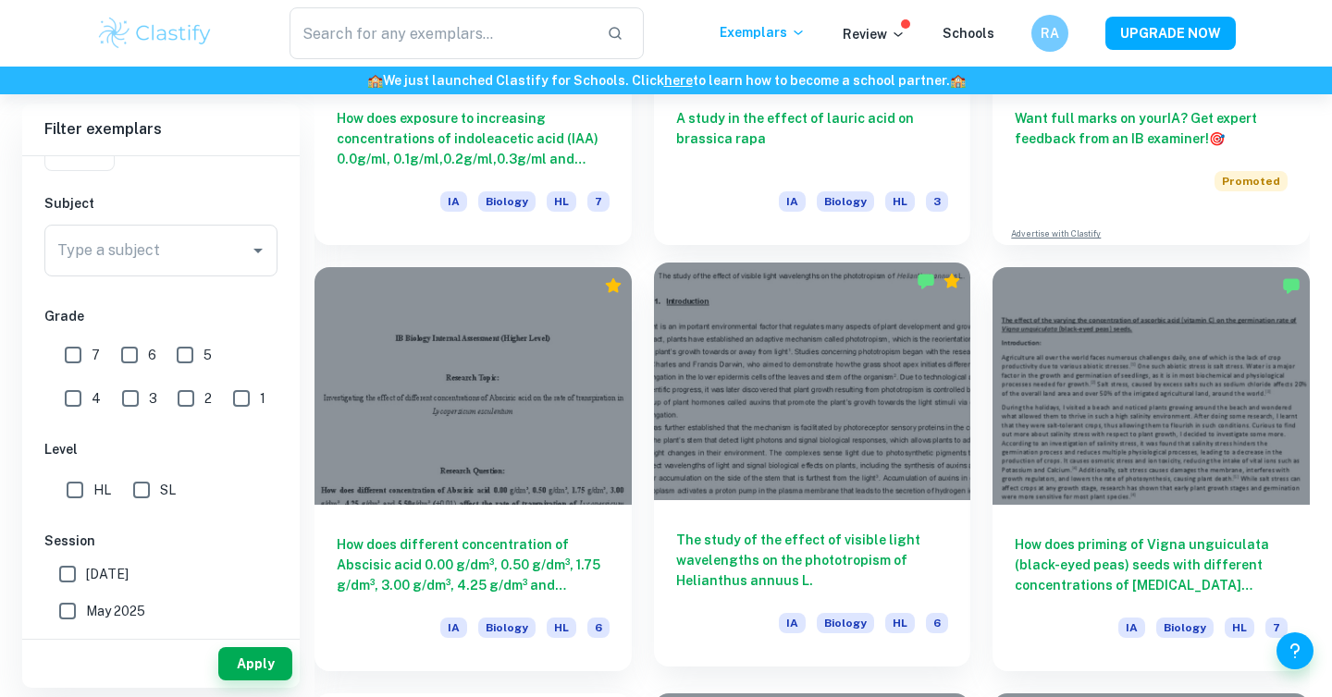
click at [831, 342] on div at bounding box center [812, 382] width 317 height 238
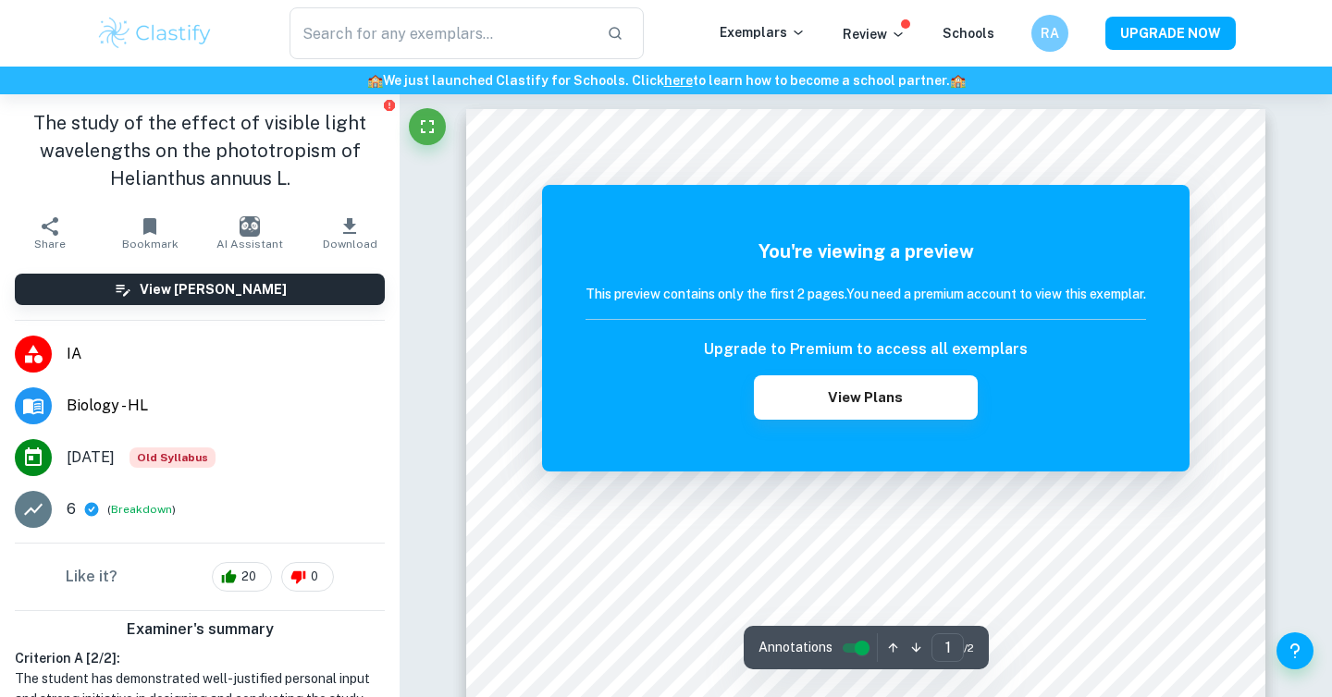
scroll to position [5, 0]
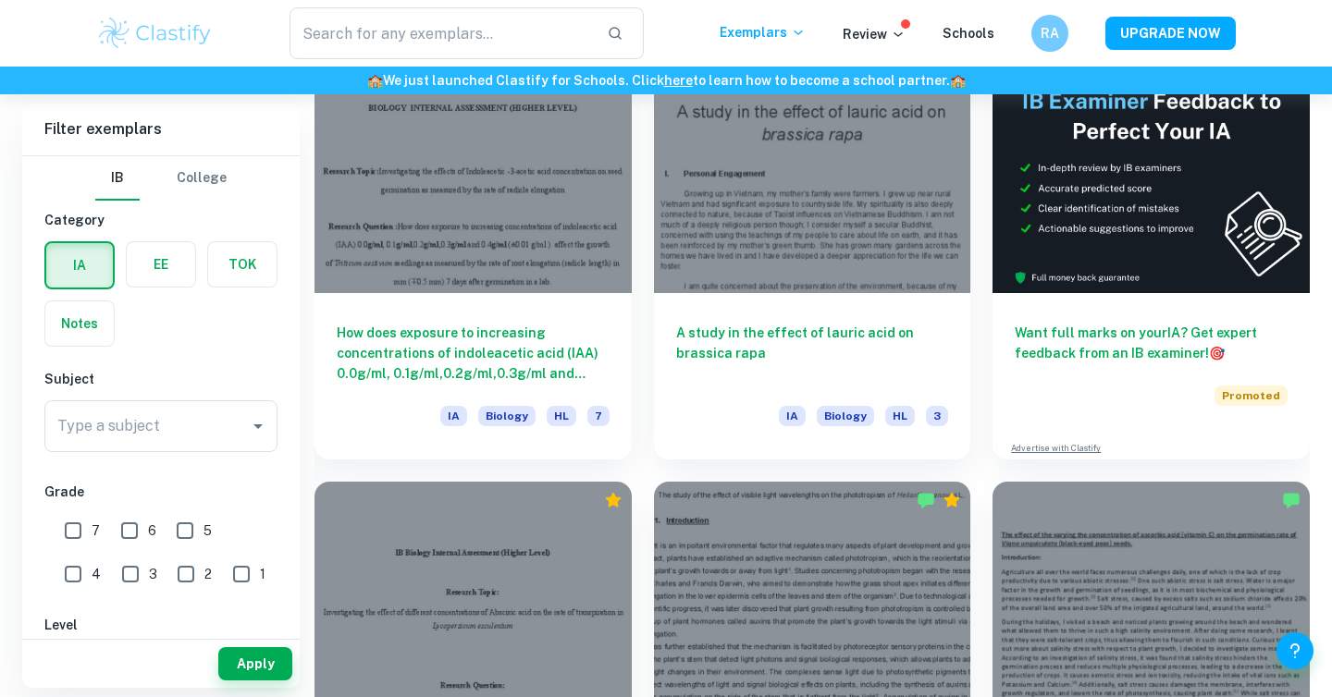
scroll to position [601, 0]
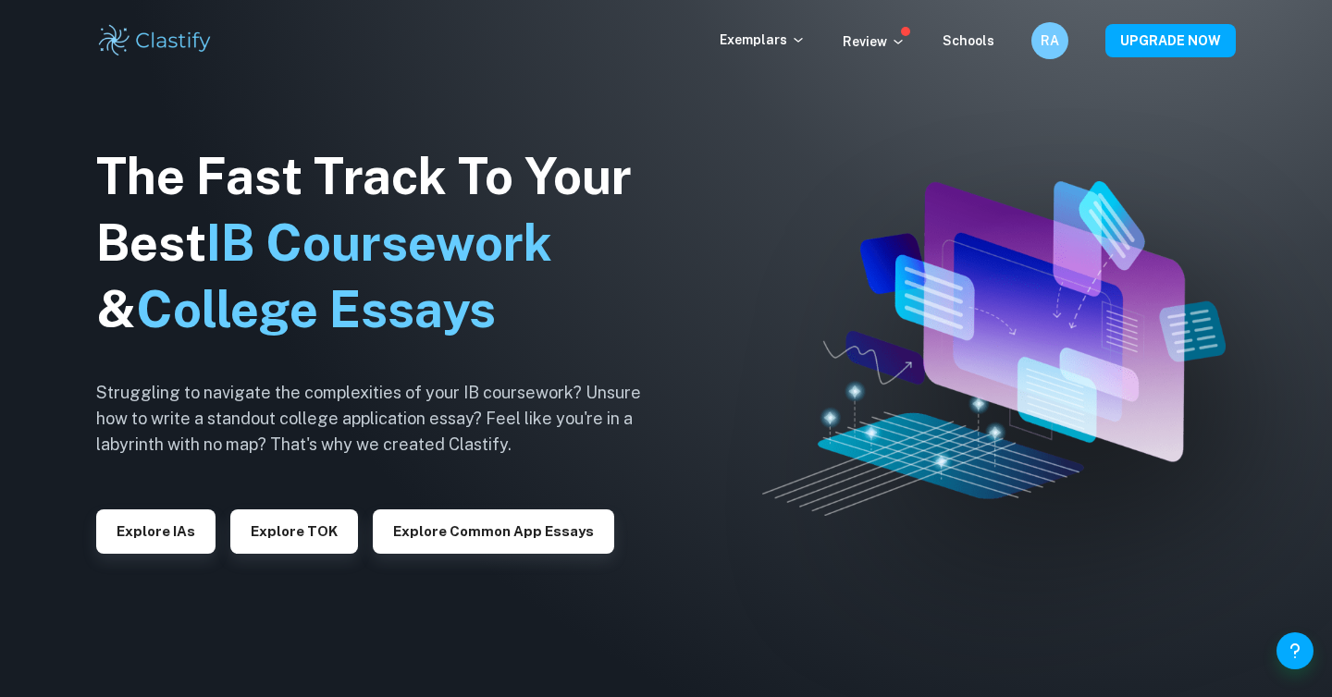
scroll to position [1, 0]
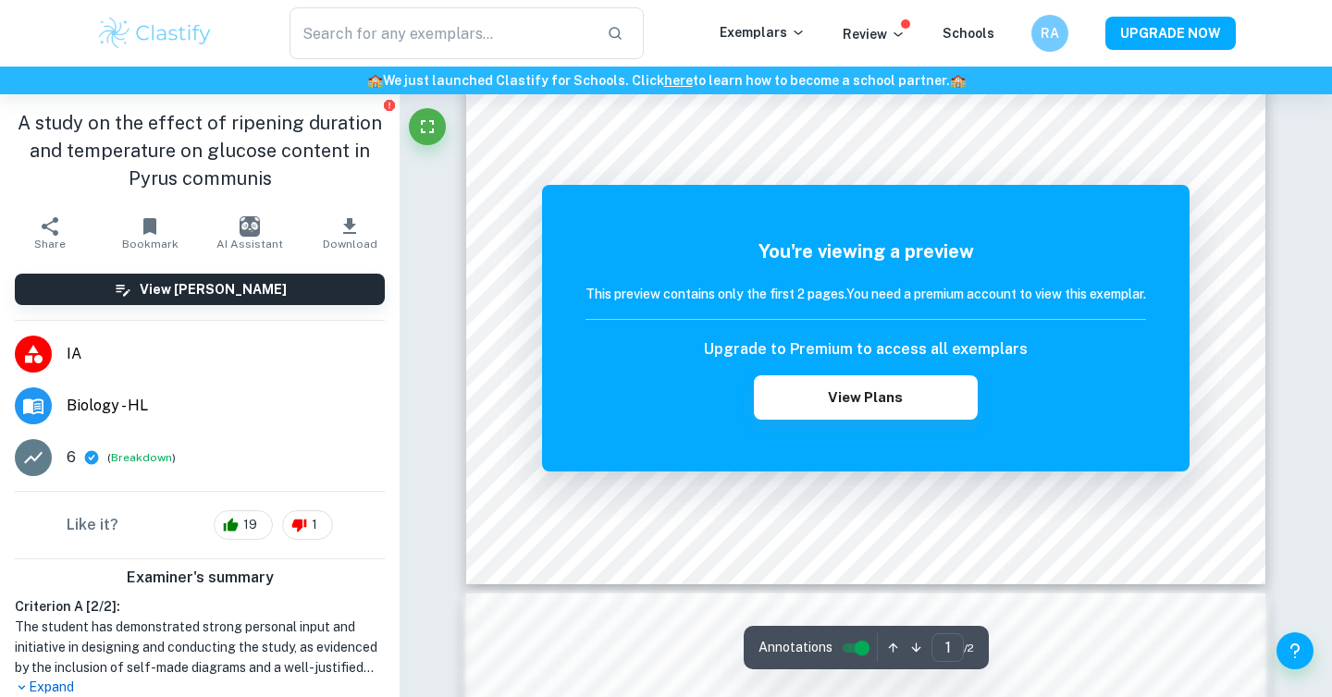
scroll to position [636, 0]
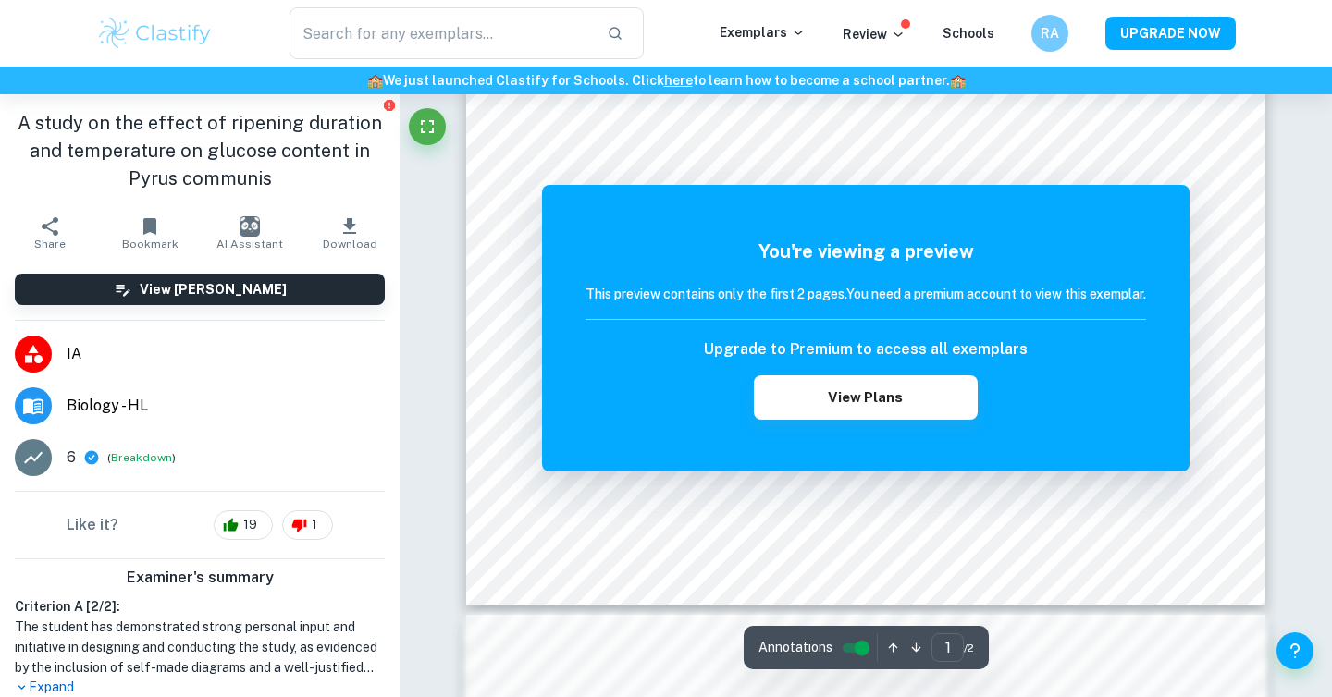
click at [841, 646] on input "controlled" at bounding box center [862, 648] width 67 height 22
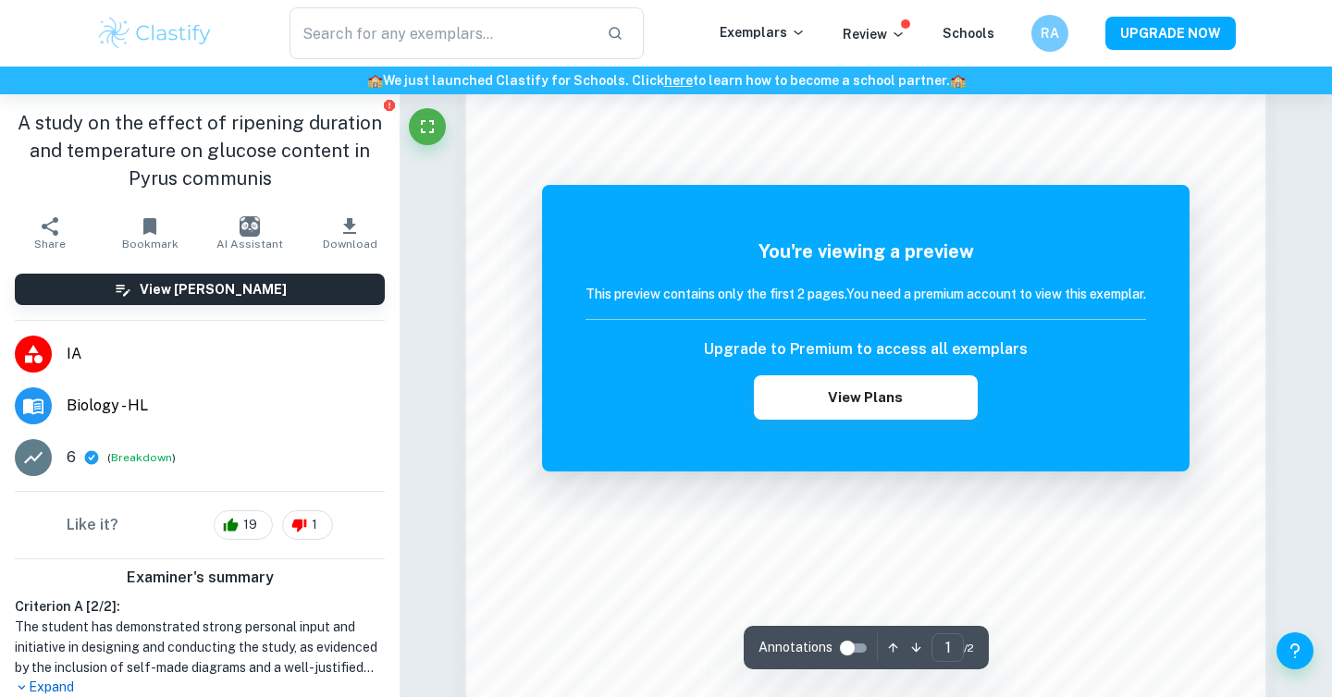
click at [851, 656] on input "controlled" at bounding box center [847, 648] width 67 height 22
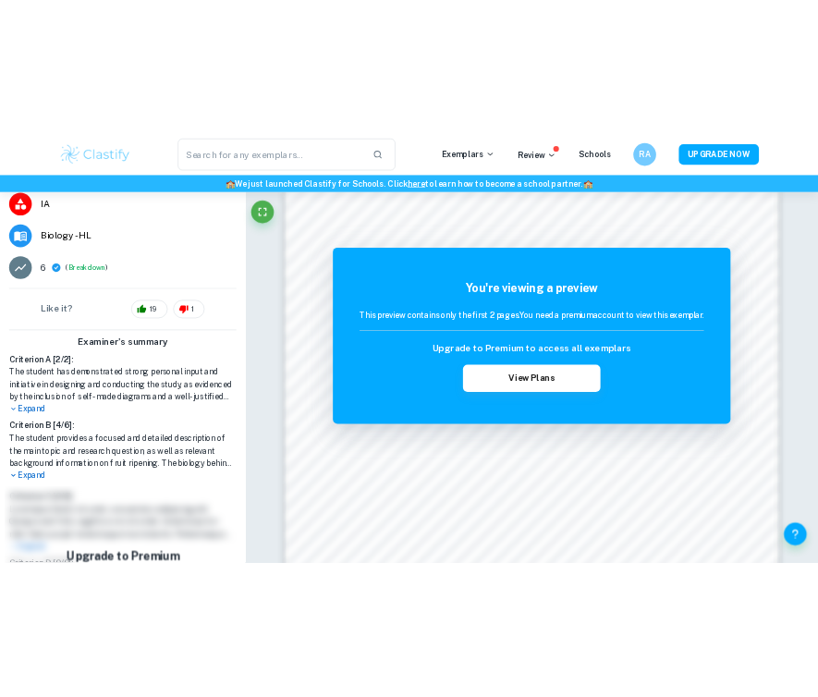
scroll to position [230, 0]
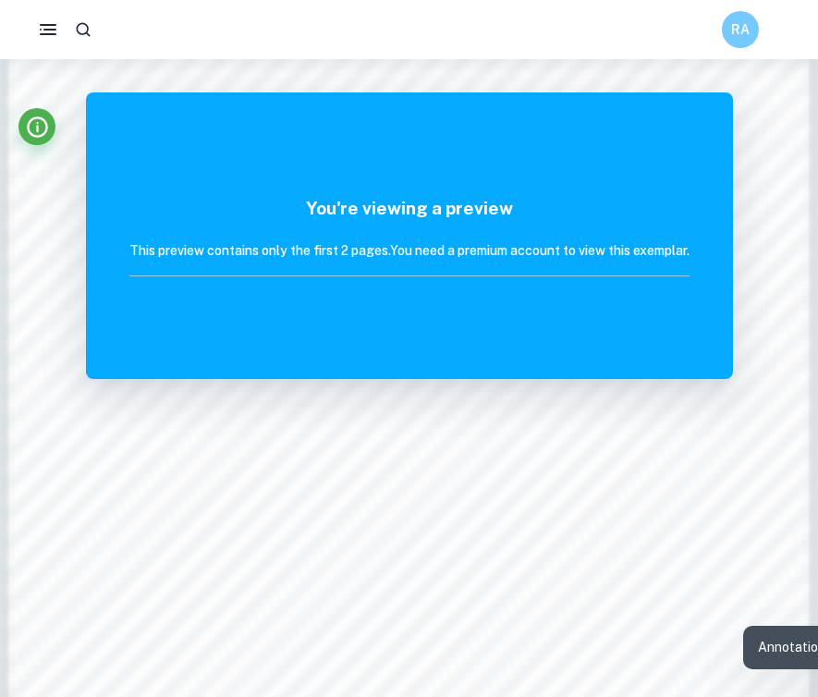
click at [661, 167] on div "You're viewing a preview This preview contains only the first 2 pages. You need…" at bounding box center [409, 235] width 647 height 287
click at [449, 250] on h6 "This preview contains only the first 2 pages. You need a premium account to vie…" at bounding box center [409, 250] width 560 height 20
click at [41, 124] on icon "Info" at bounding box center [37, 127] width 25 height 25
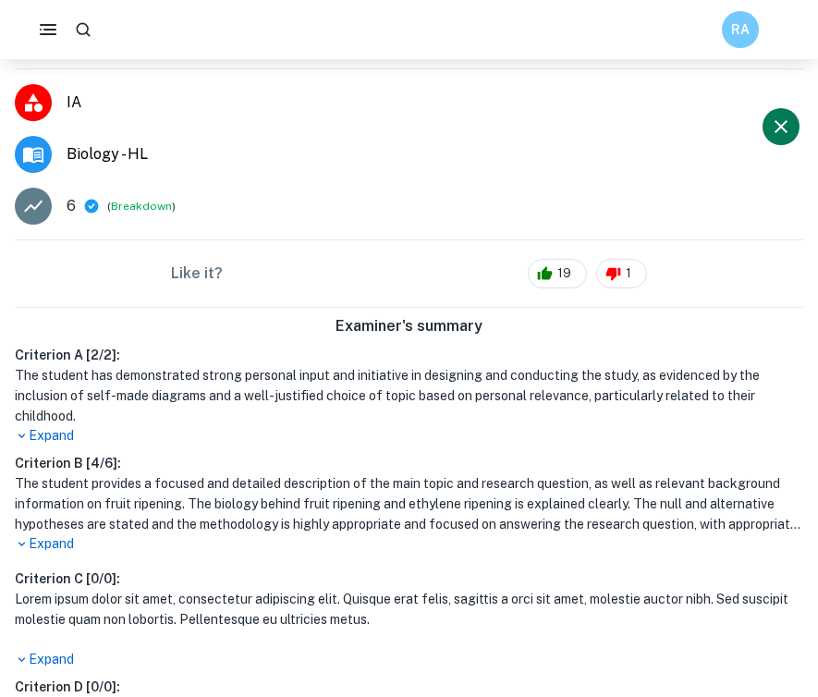
scroll to position [0, 0]
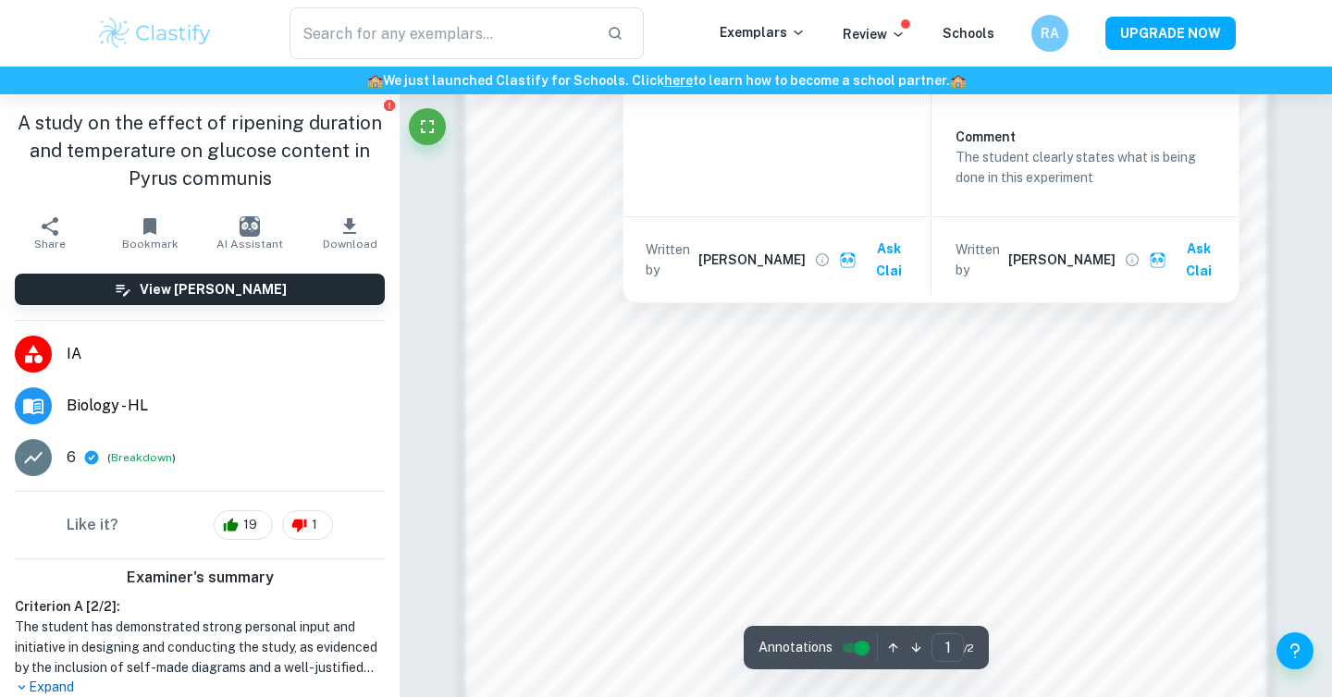
scroll to position [1702, 0]
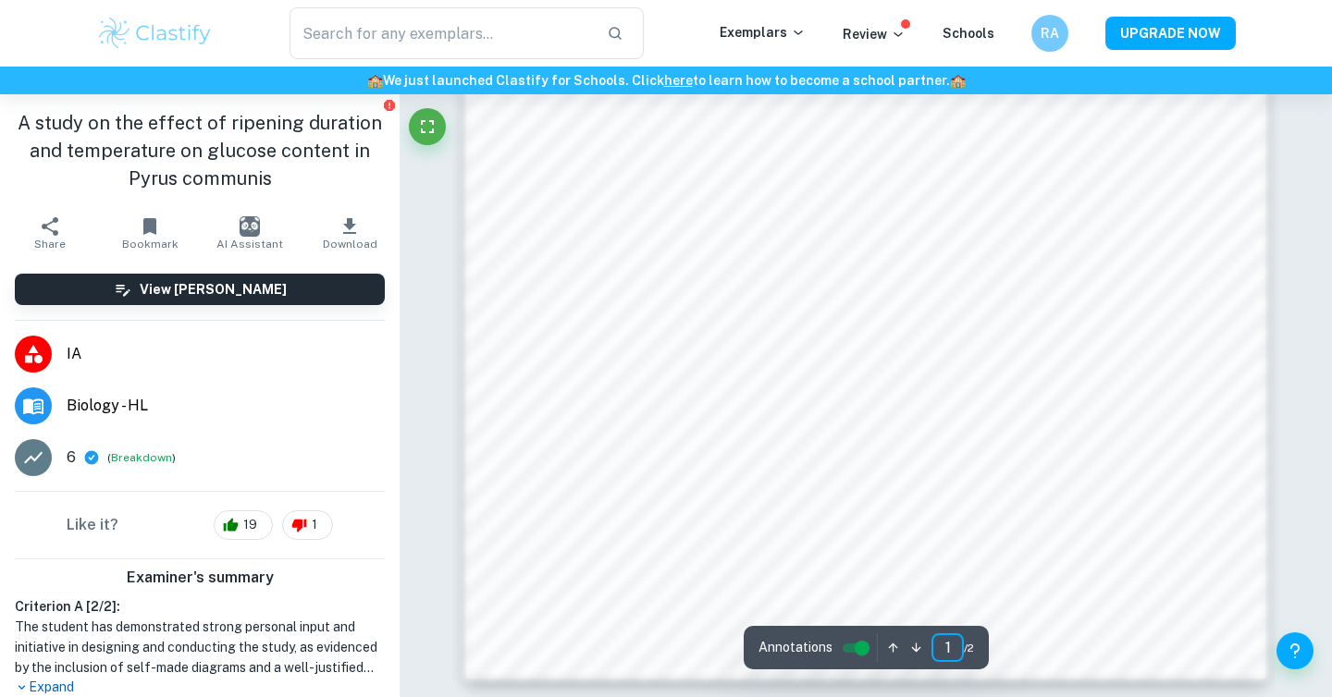
click at [956, 645] on input "1" at bounding box center [947, 648] width 32 height 29
click at [916, 649] on icon "button" at bounding box center [916, 648] width 9 height 9
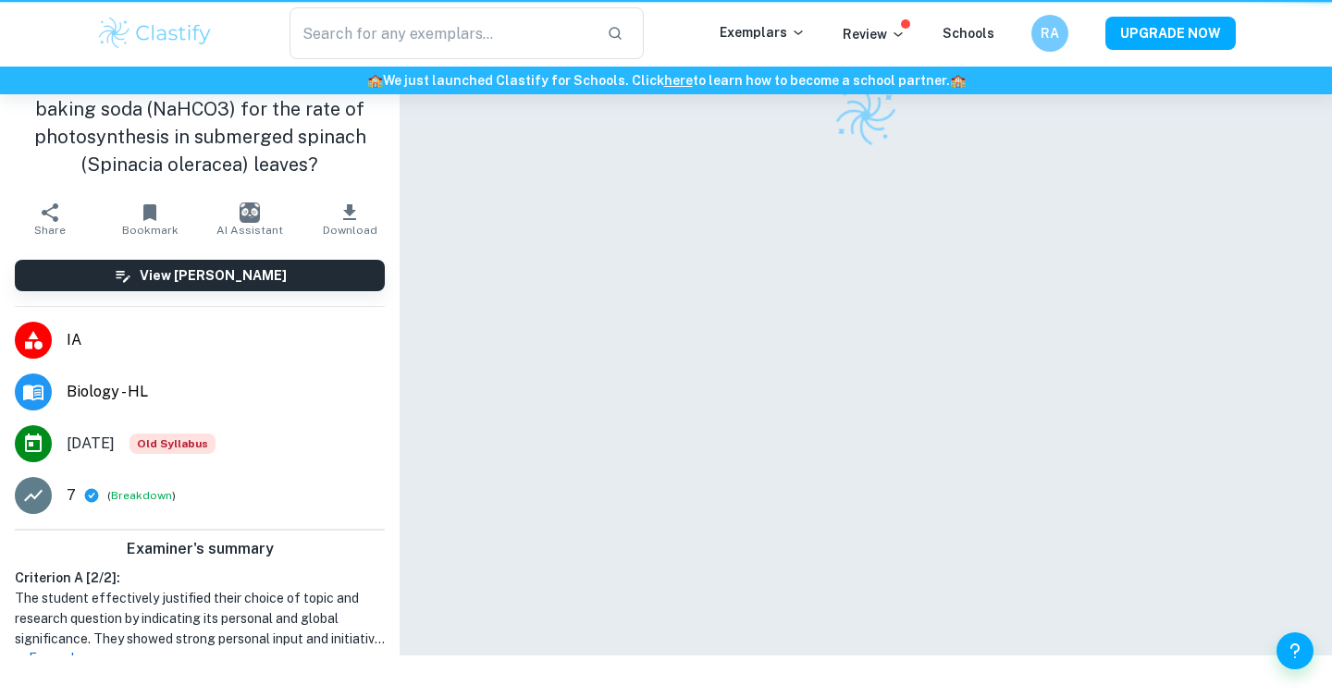
scroll to position [94, 0]
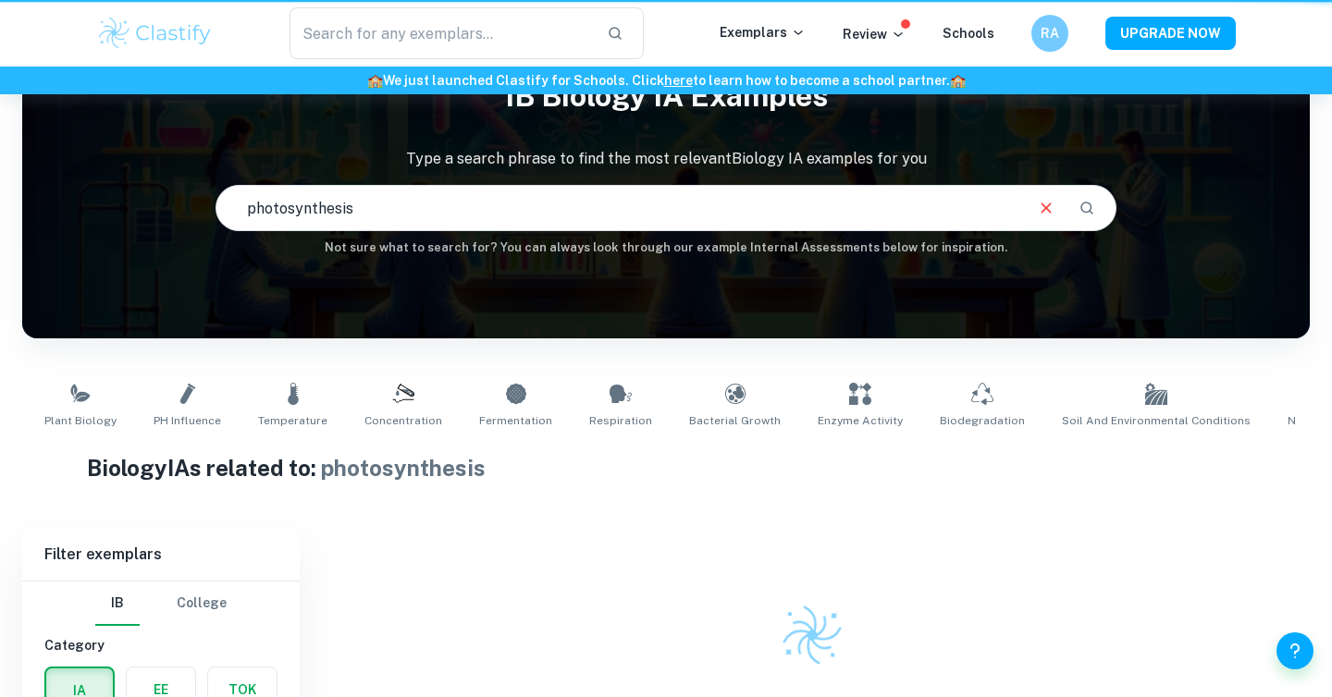
scroll to position [203, 0]
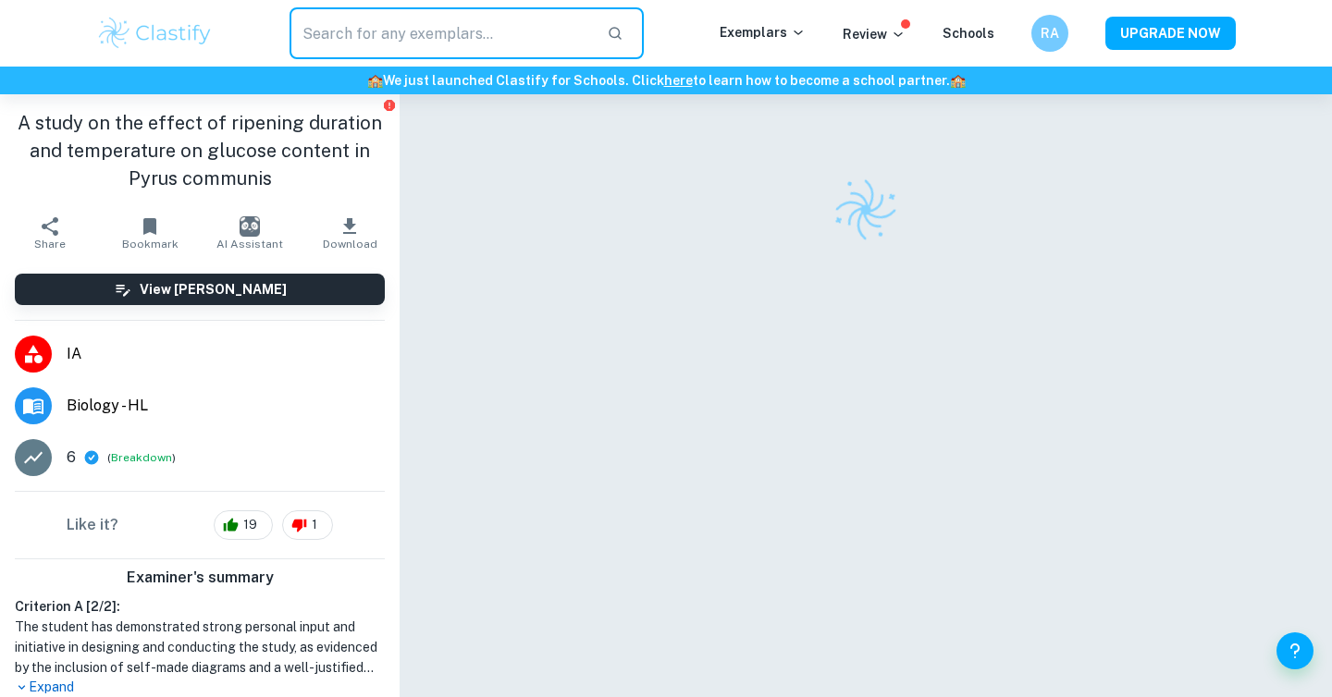
click at [351, 45] on input "text" at bounding box center [440, 33] width 302 height 52
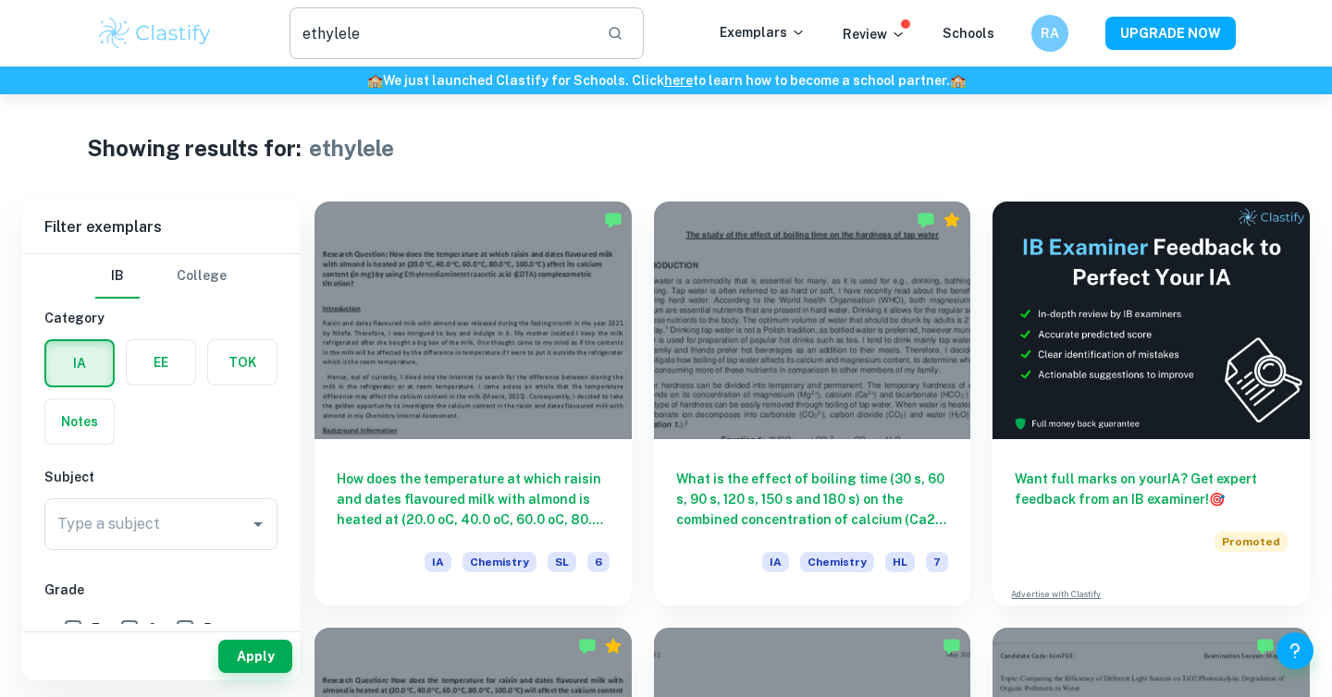
click at [353, 34] on input "ethylele" at bounding box center [440, 33] width 302 height 52
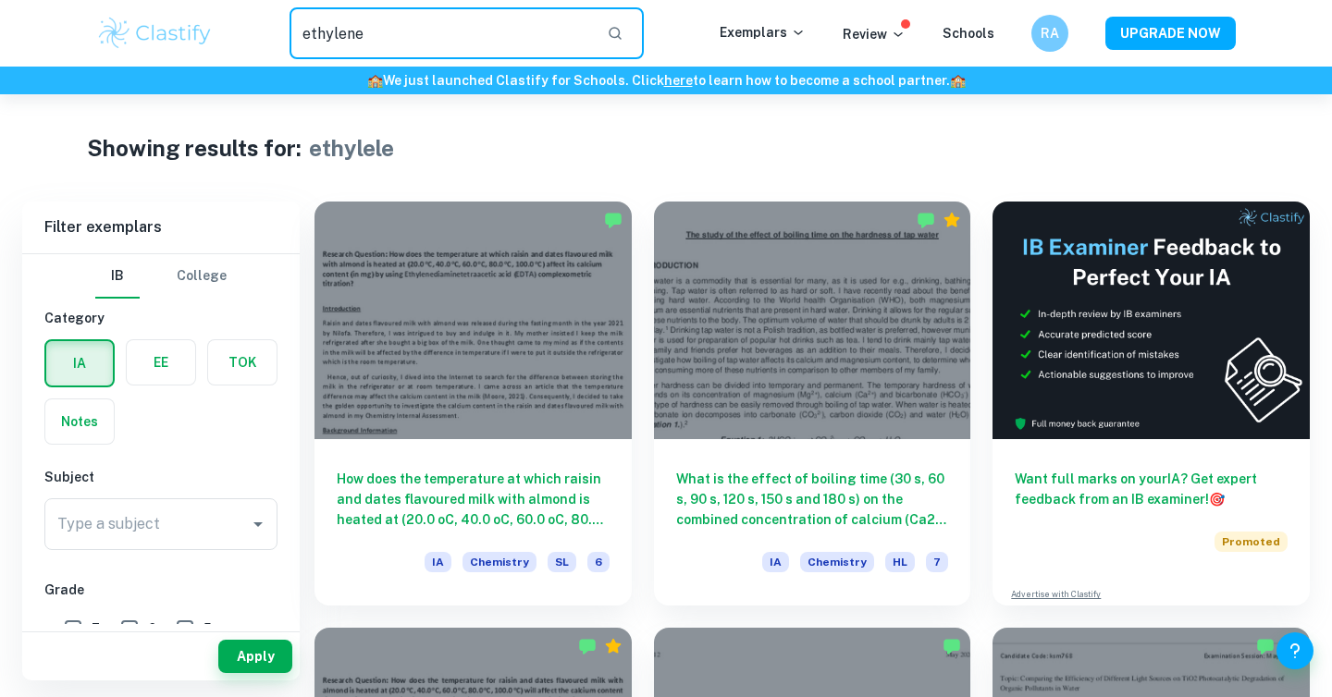
type input "ethylene"
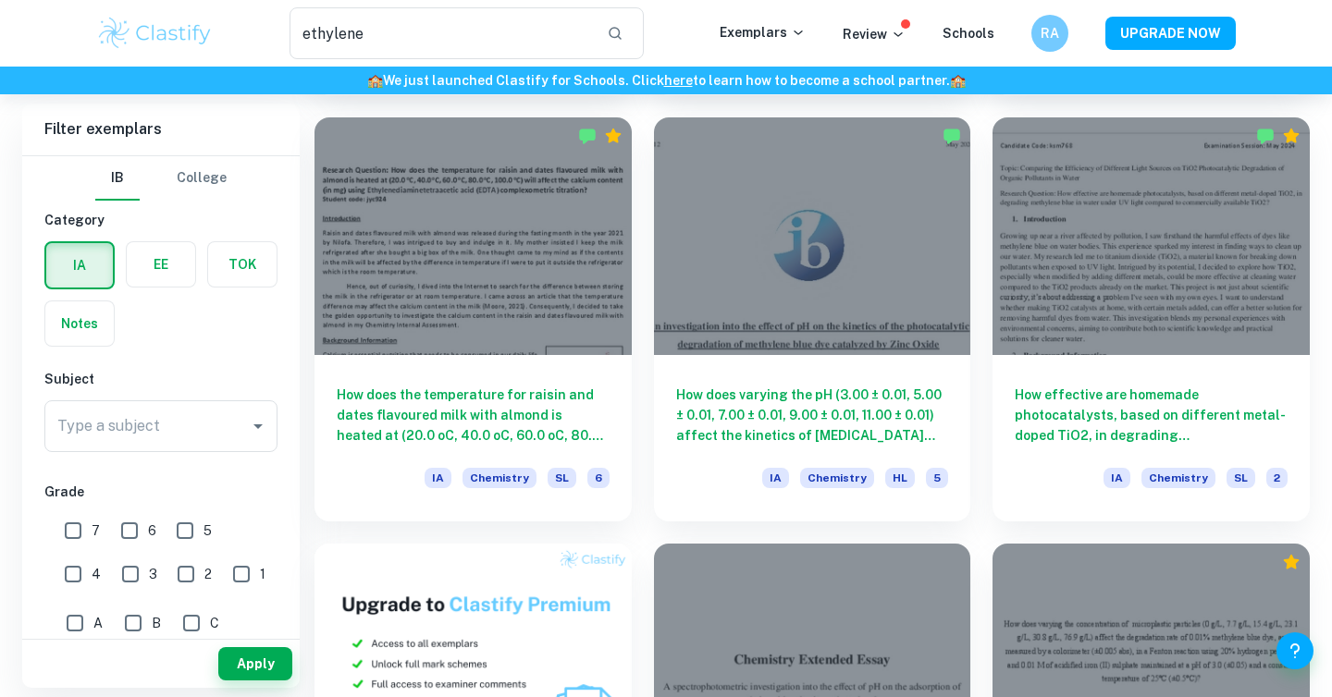
scroll to position [507, 0]
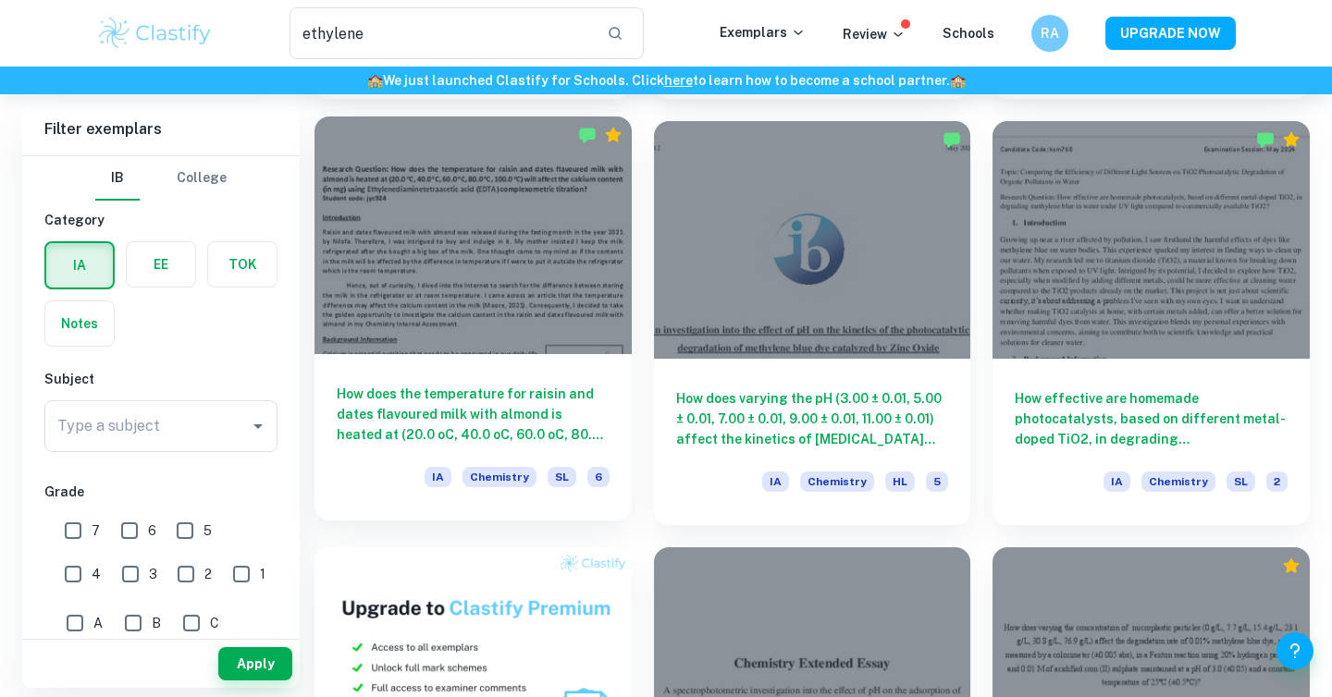
click at [577, 335] on div at bounding box center [472, 236] width 317 height 238
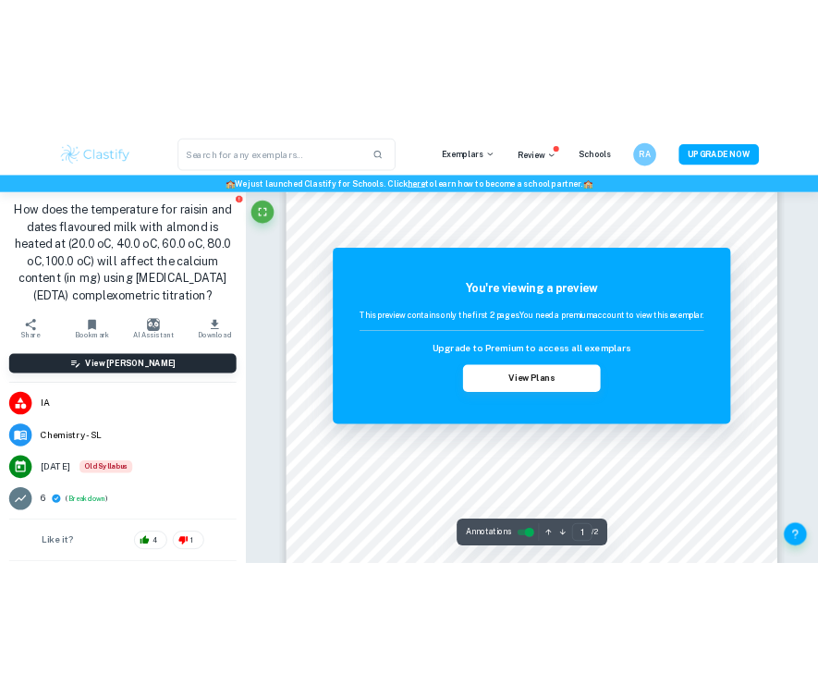
scroll to position [53, 0]
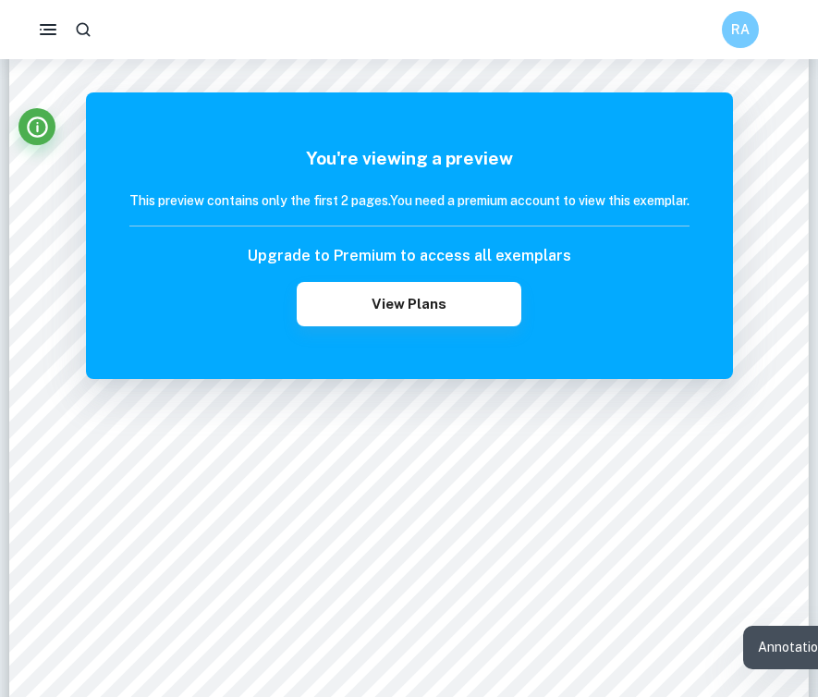
click at [565, 235] on div "You're viewing a preview This preview contains only the first 2 pages. You need…" at bounding box center [409, 235] width 560 height 181
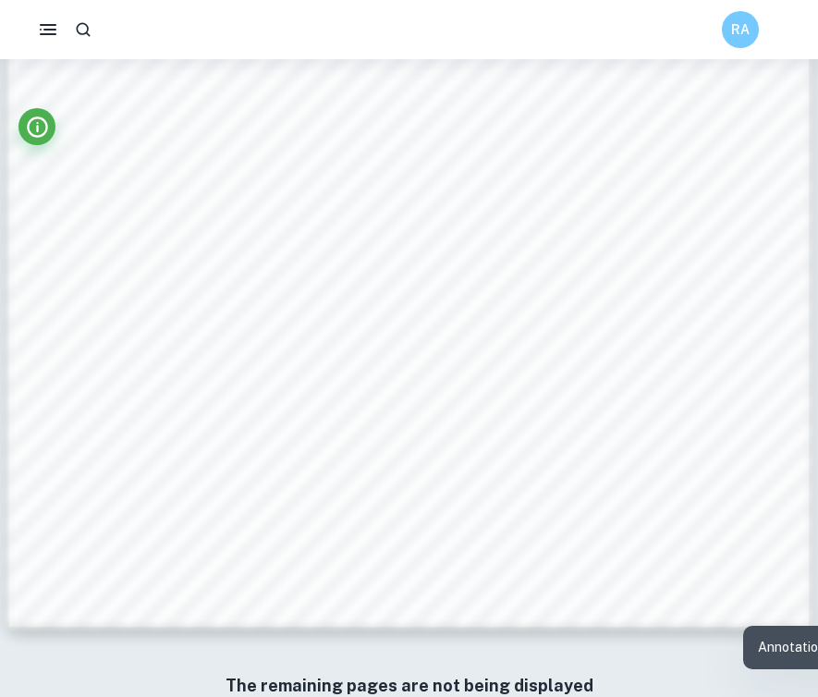
scroll to position [1779, 0]
